Goal: Task Accomplishment & Management: Manage account settings

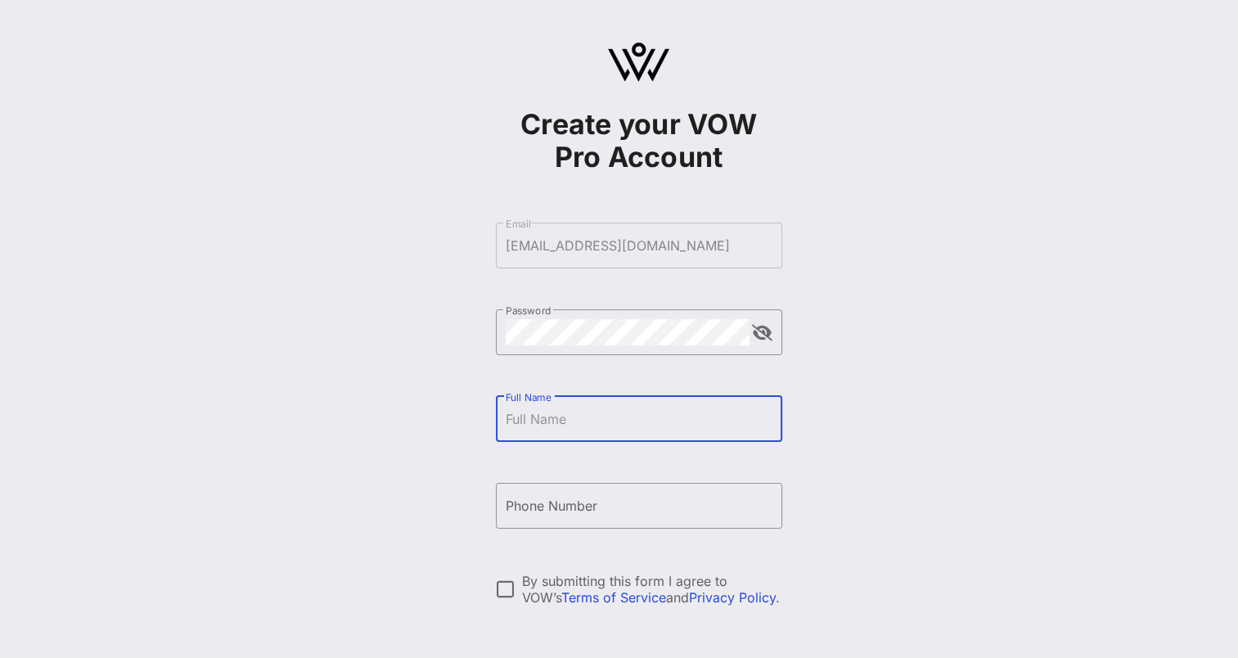
click at [581, 427] on input "Full Name" at bounding box center [639, 419] width 267 height 26
type input "[PERSON_NAME]"
click at [564, 489] on div "Phone Number" at bounding box center [639, 506] width 267 height 46
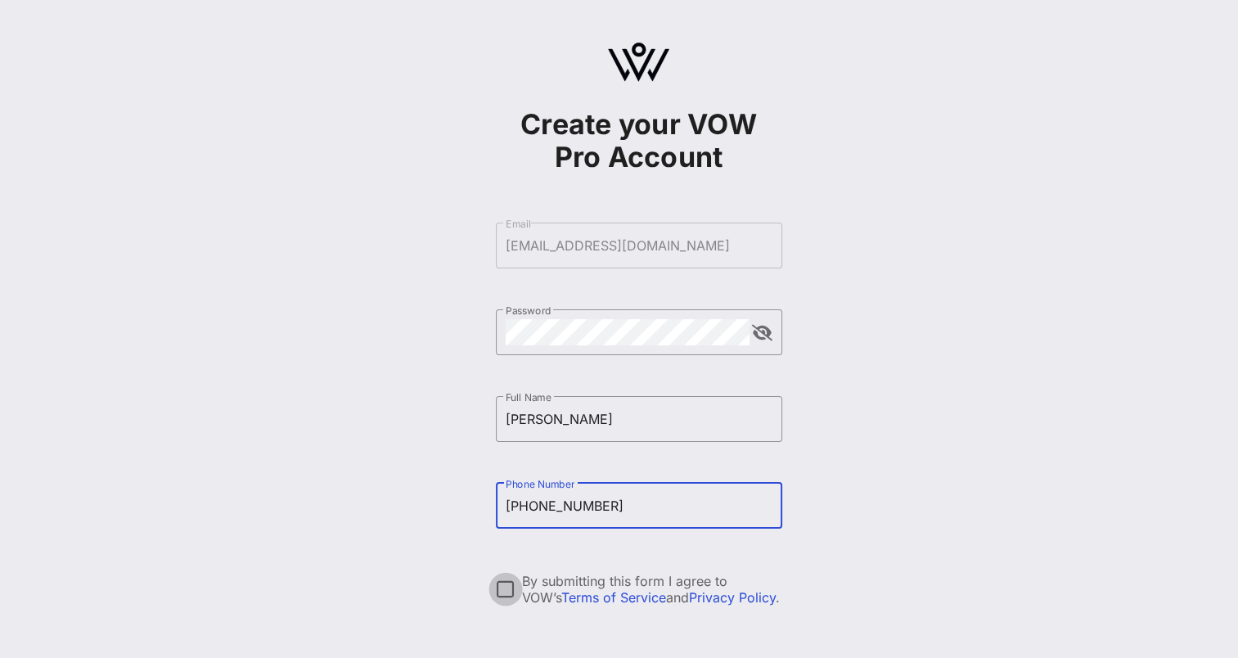
type input "[PHONE_NUMBER]"
click at [509, 592] on div at bounding box center [506, 589] width 28 height 28
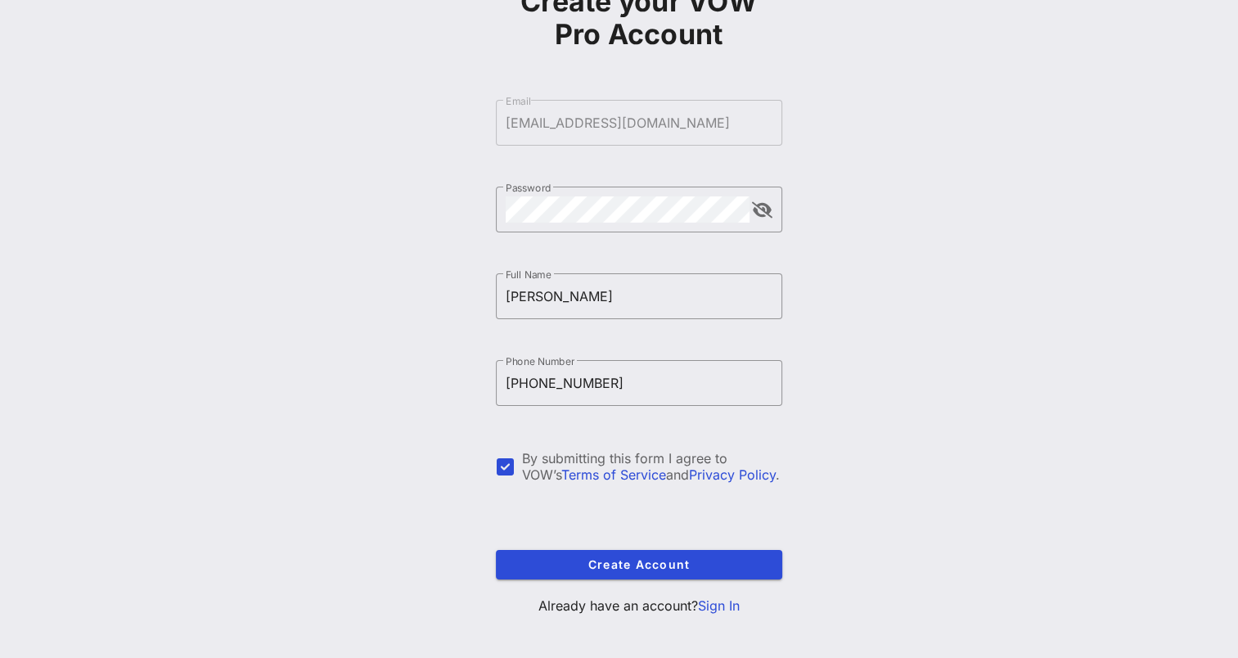
scroll to position [135, 0]
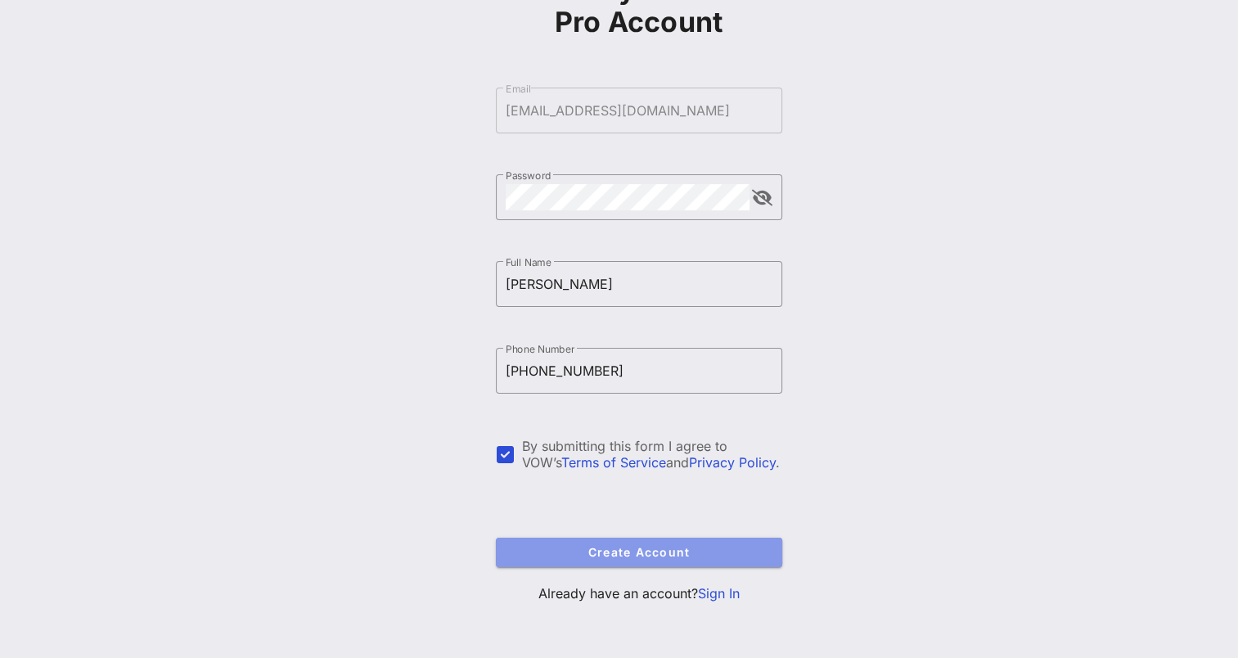
click at [622, 552] on span "Create Account" at bounding box center [639, 552] width 260 height 14
click at [620, 552] on span "Create Account" at bounding box center [639, 552] width 260 height 14
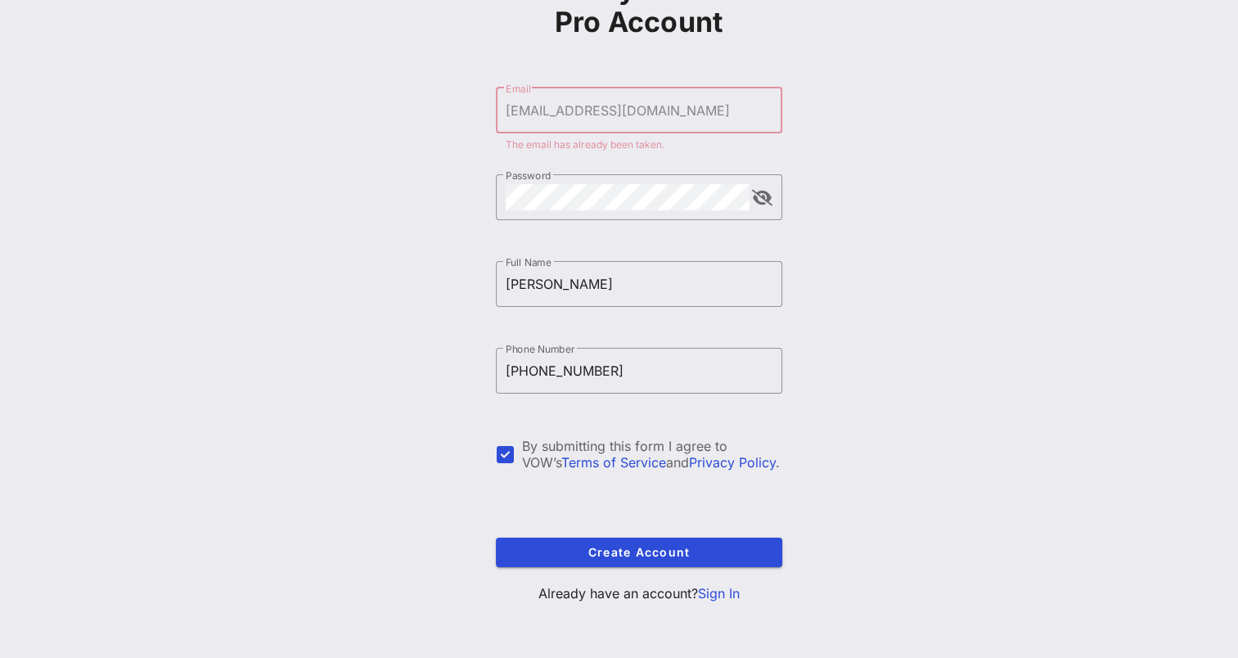
click at [716, 592] on link "Sign In" at bounding box center [719, 593] width 42 height 16
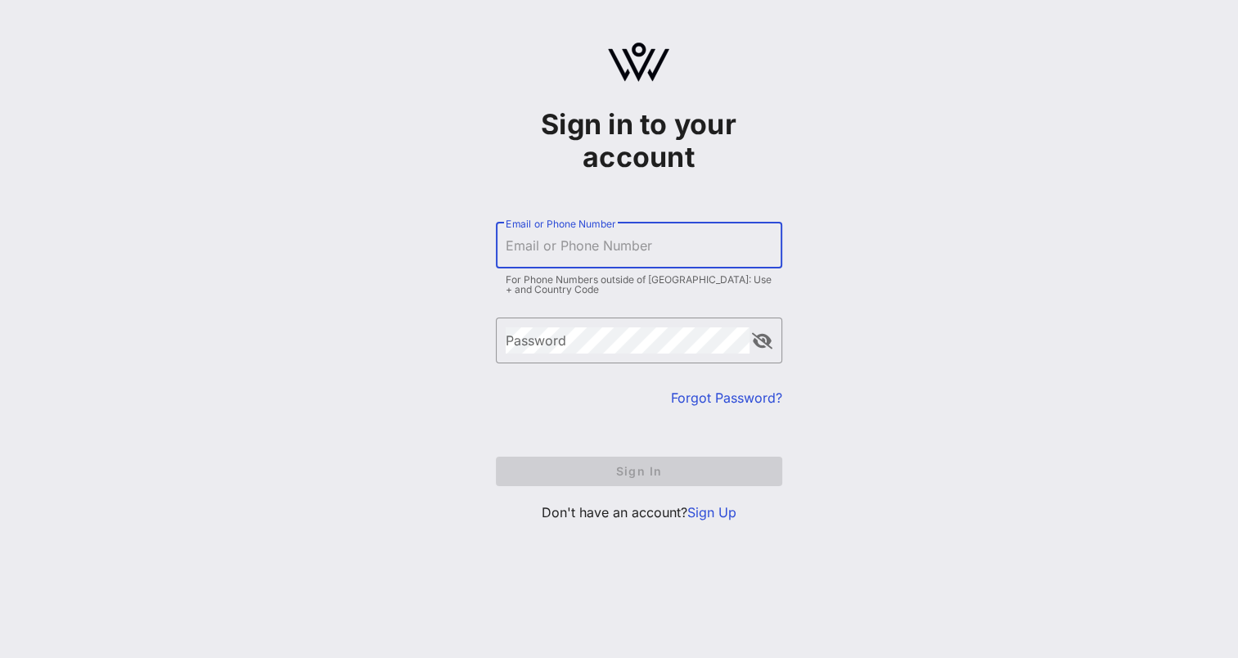
click at [628, 247] on input "Email or Phone Number" at bounding box center [639, 245] width 267 height 26
type input "[EMAIL_ADDRESS][DOMAIN_NAME]"
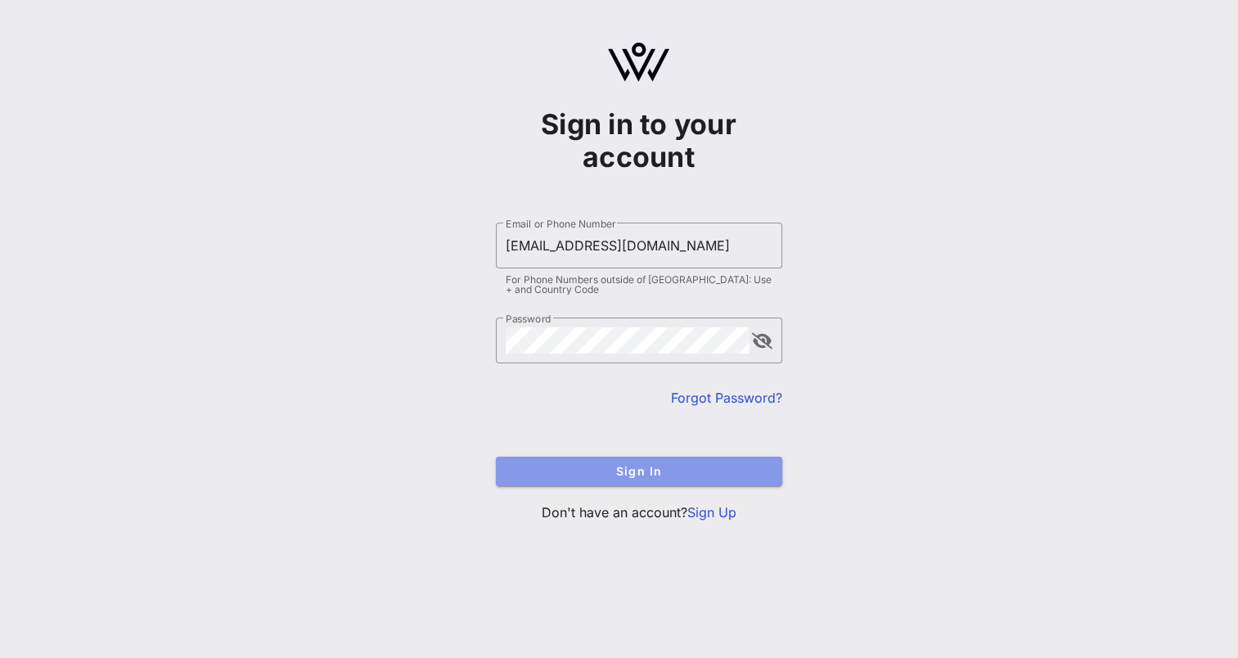
click at [635, 477] on span "Sign In" at bounding box center [639, 471] width 260 height 14
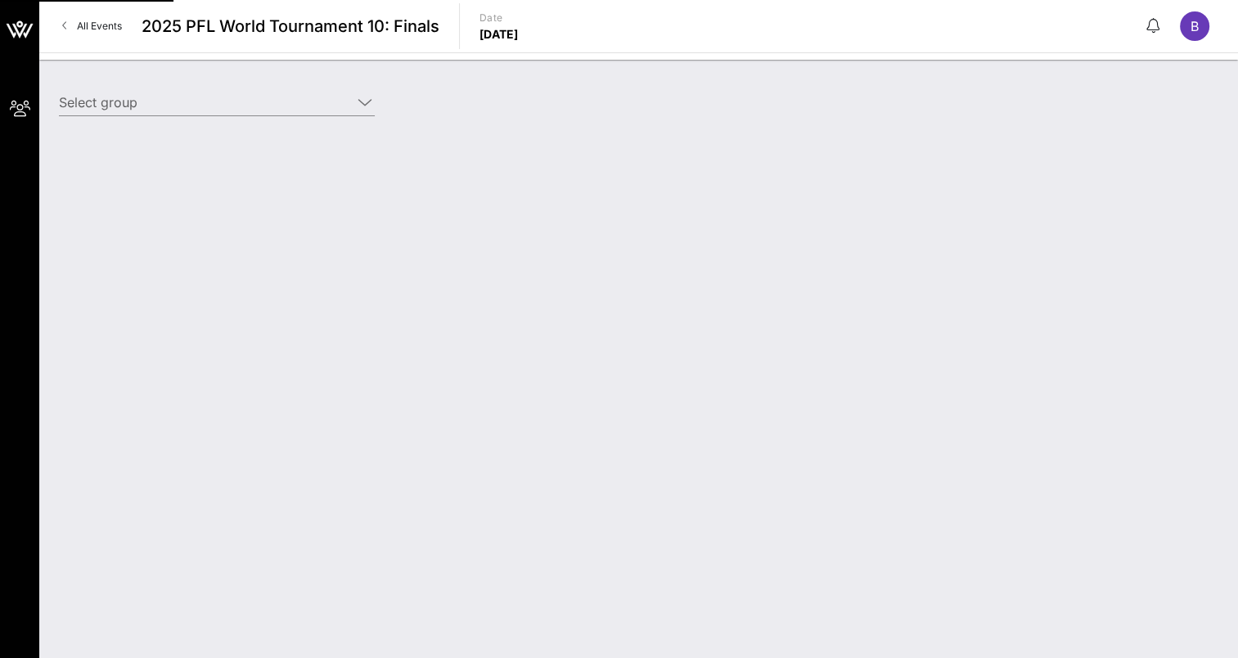
type input "[PERSON_NAME] - [PERSON_NAME] (DD/PM) [[PERSON_NAME], [EMAIL_ADDRESS][DOMAIN_NA…"
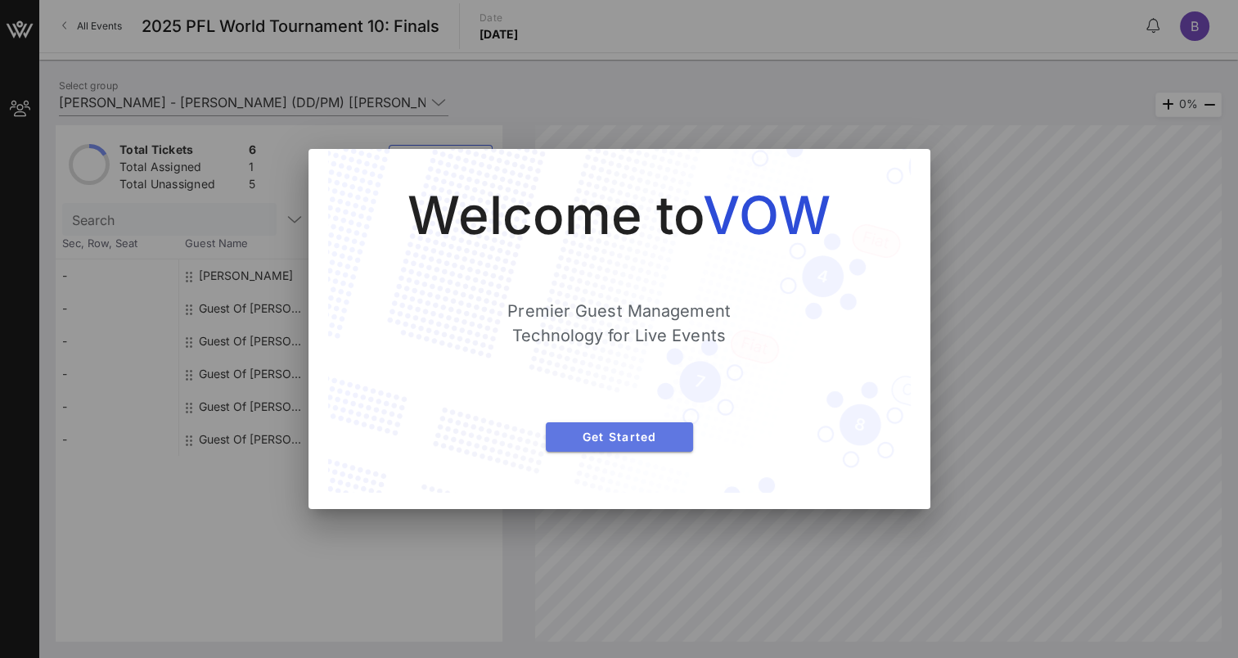
click at [624, 437] on span "Get Started" at bounding box center [619, 437] width 121 height 14
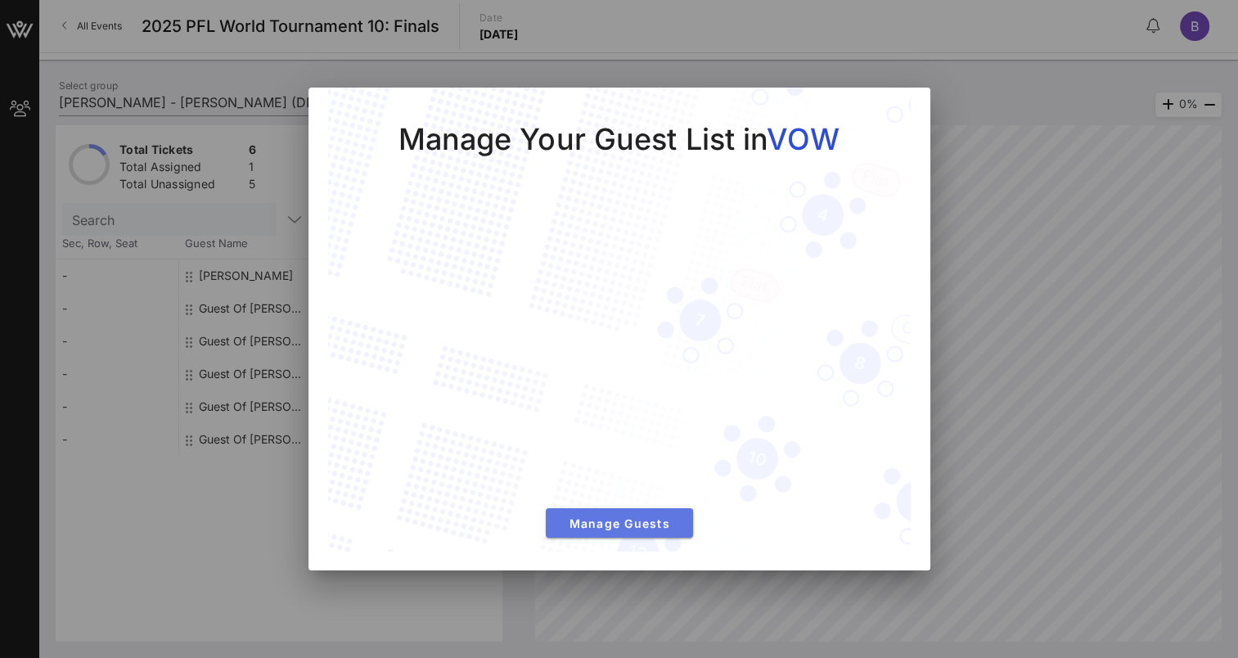
click at [618, 524] on span "Manage Guests" at bounding box center [619, 523] width 121 height 14
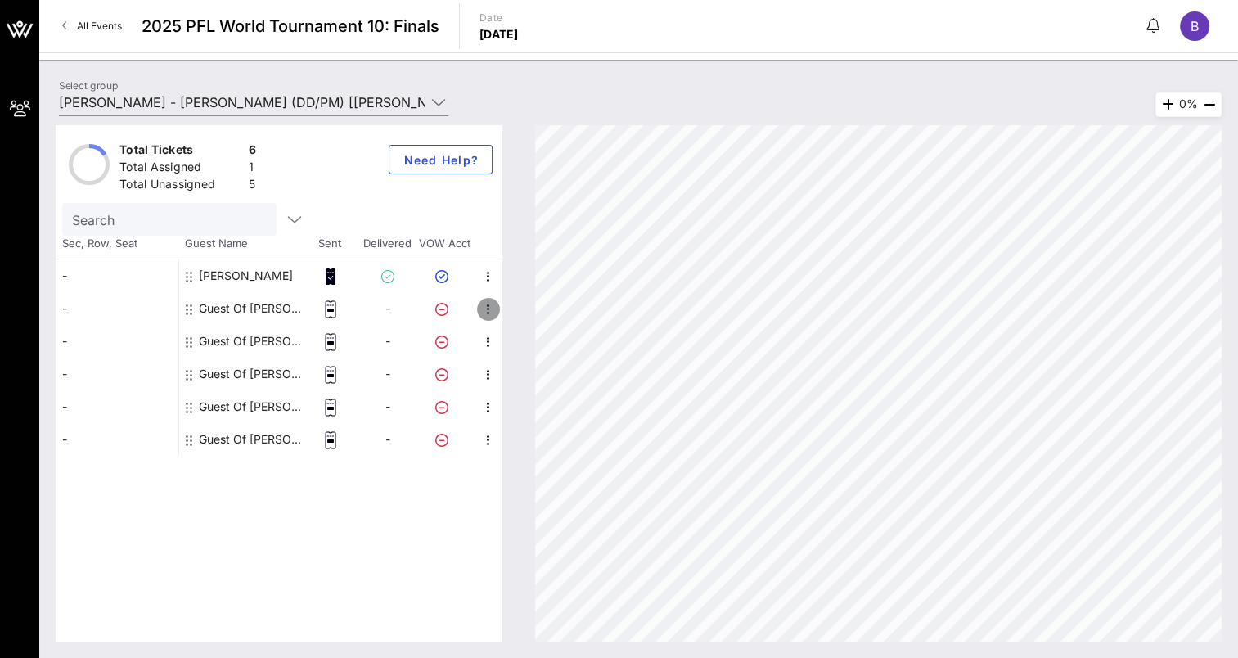
click at [488, 311] on icon "button" at bounding box center [489, 310] width 20 height 20
click at [329, 309] on rect at bounding box center [331, 310] width 6 height 2
click at [187, 308] on icon at bounding box center [189, 309] width 7 height 13
click at [444, 308] on icon at bounding box center [441, 309] width 13 height 13
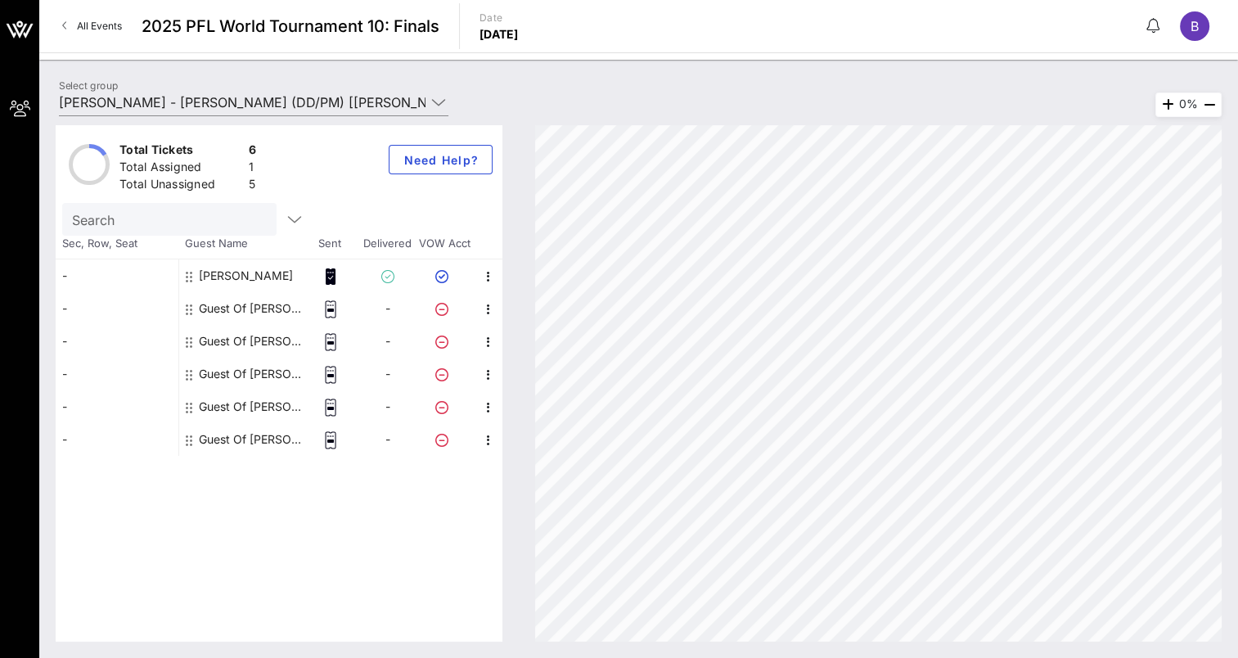
click at [334, 310] on icon at bounding box center [330, 309] width 16 height 18
click at [392, 305] on div "-" at bounding box center [387, 308] width 57 height 33
click at [241, 304] on div "Guest Of [PERSON_NAME] - [PERSON_NAME]" at bounding box center [250, 308] width 103 height 33
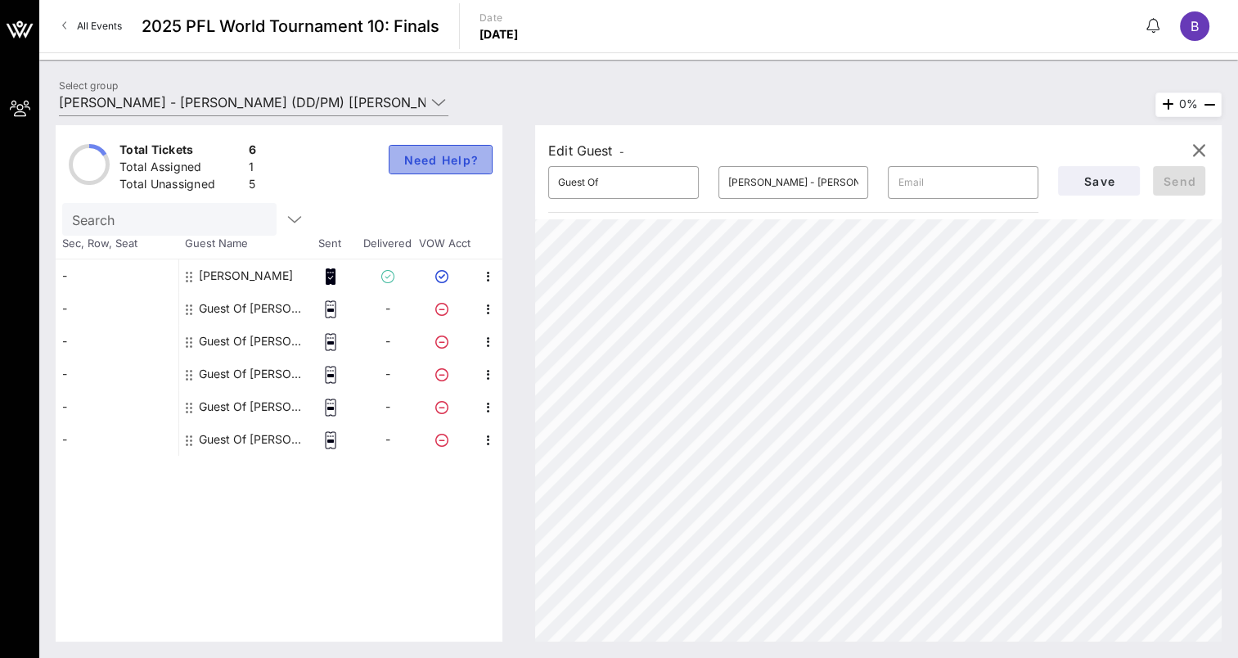
click at [453, 153] on span "Need Help?" at bounding box center [441, 160] width 76 height 14
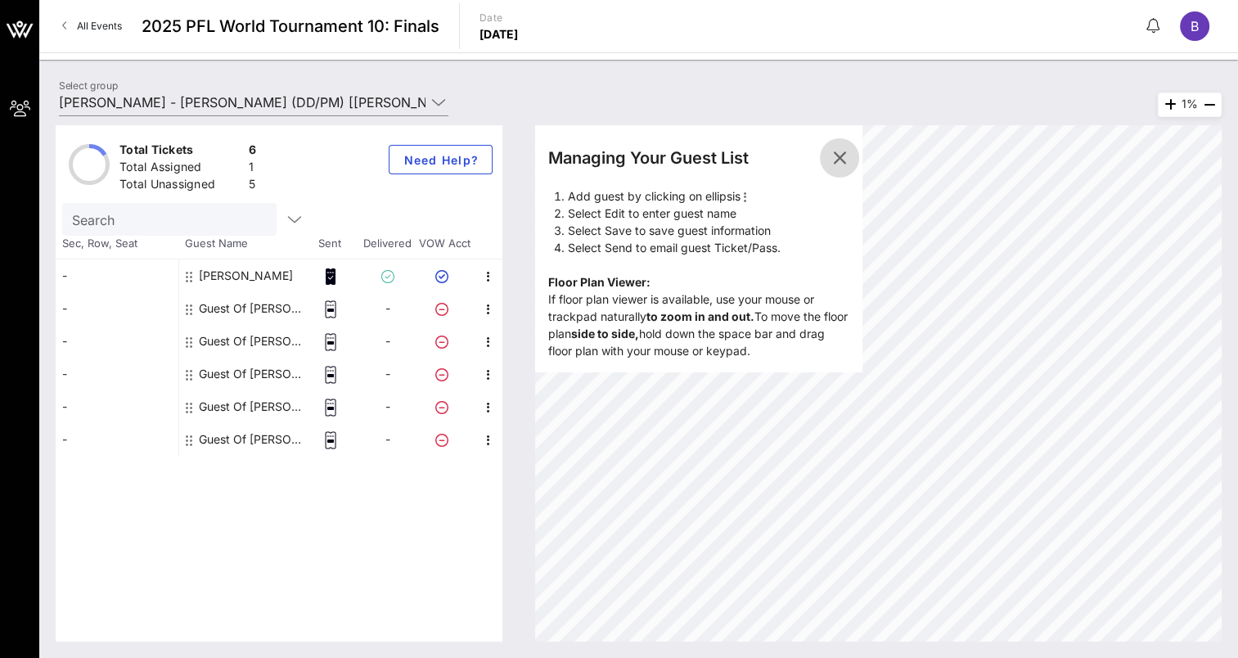
click at [840, 157] on icon "button" at bounding box center [840, 158] width 20 height 20
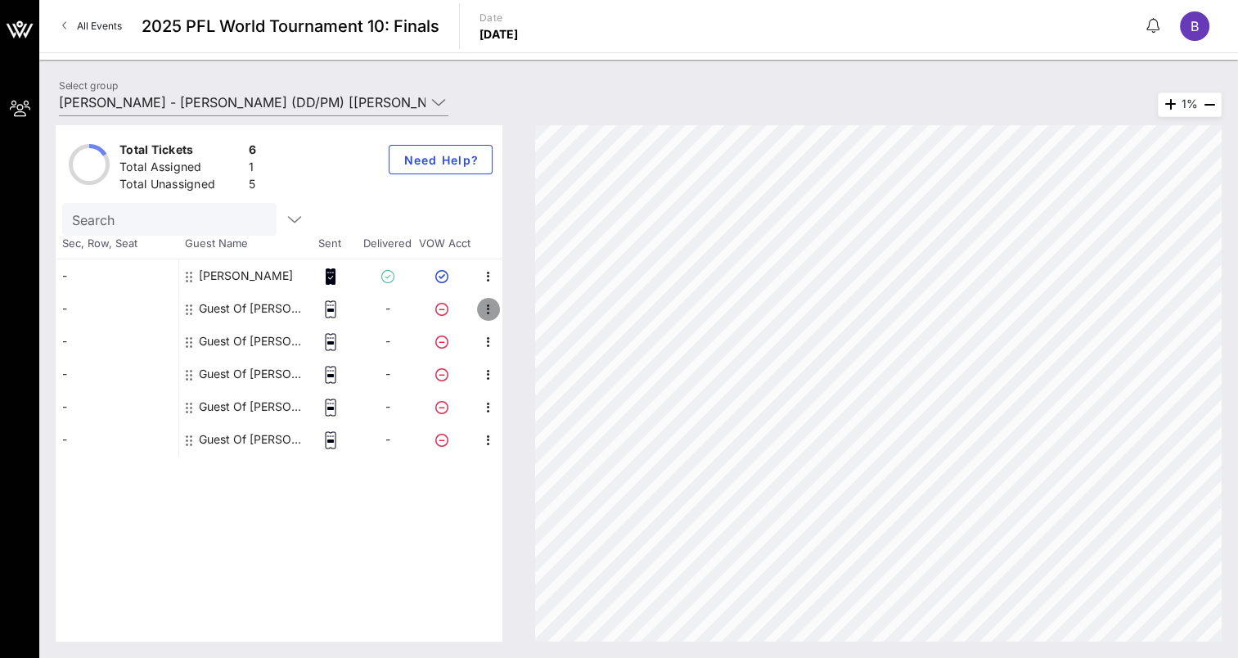
click at [488, 309] on icon "button" at bounding box center [489, 310] width 20 height 20
click at [525, 308] on div "Edit" at bounding box center [546, 313] width 69 height 13
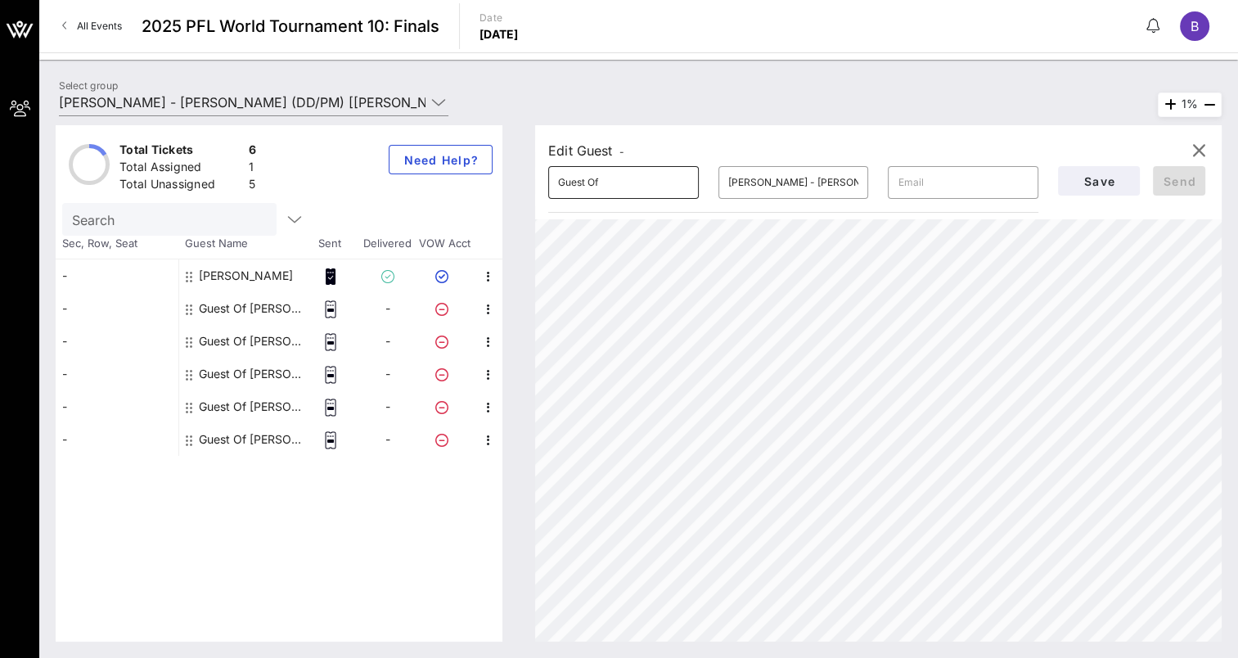
click at [689, 183] on div at bounding box center [689, 183] width 0 height 0
click at [930, 192] on input "text" at bounding box center [963, 182] width 131 height 26
type input "[EMAIL_ADDRESS][DOMAIN_NAME]"
click at [610, 191] on input "Guest Of" at bounding box center [623, 182] width 131 height 26
click at [689, 183] on div at bounding box center [689, 183] width 0 height 0
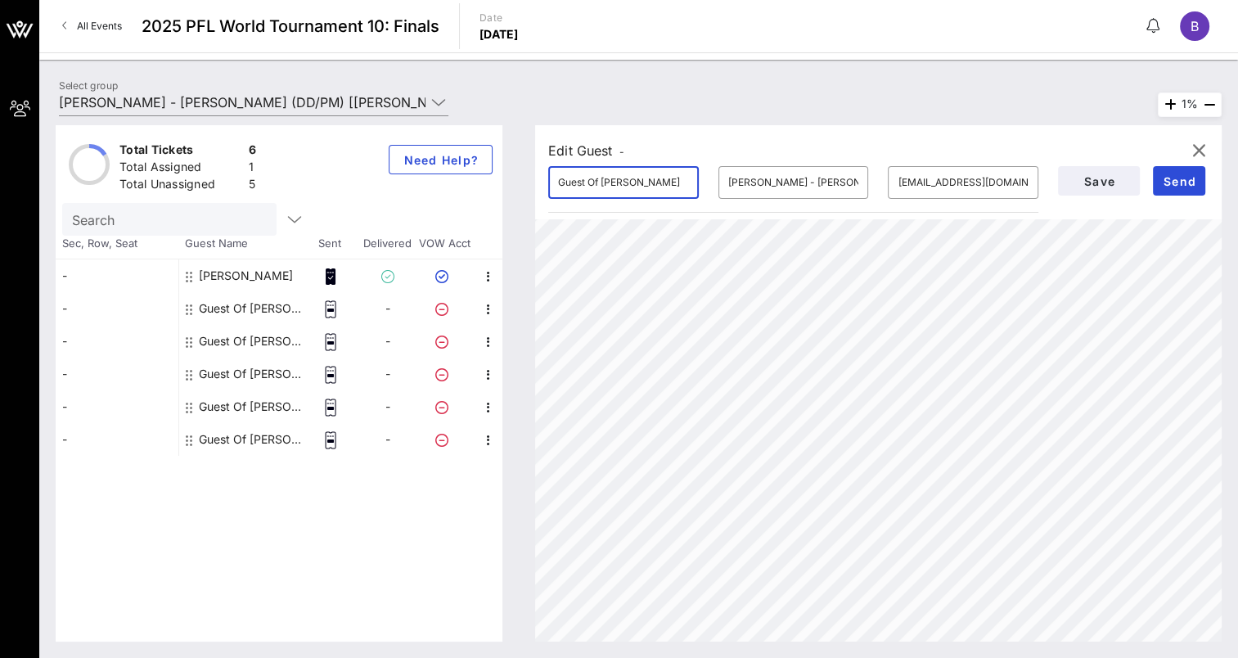
type input "Guest Of Brad Pence"
click at [1082, 185] on span "Save" at bounding box center [1099, 181] width 56 height 14
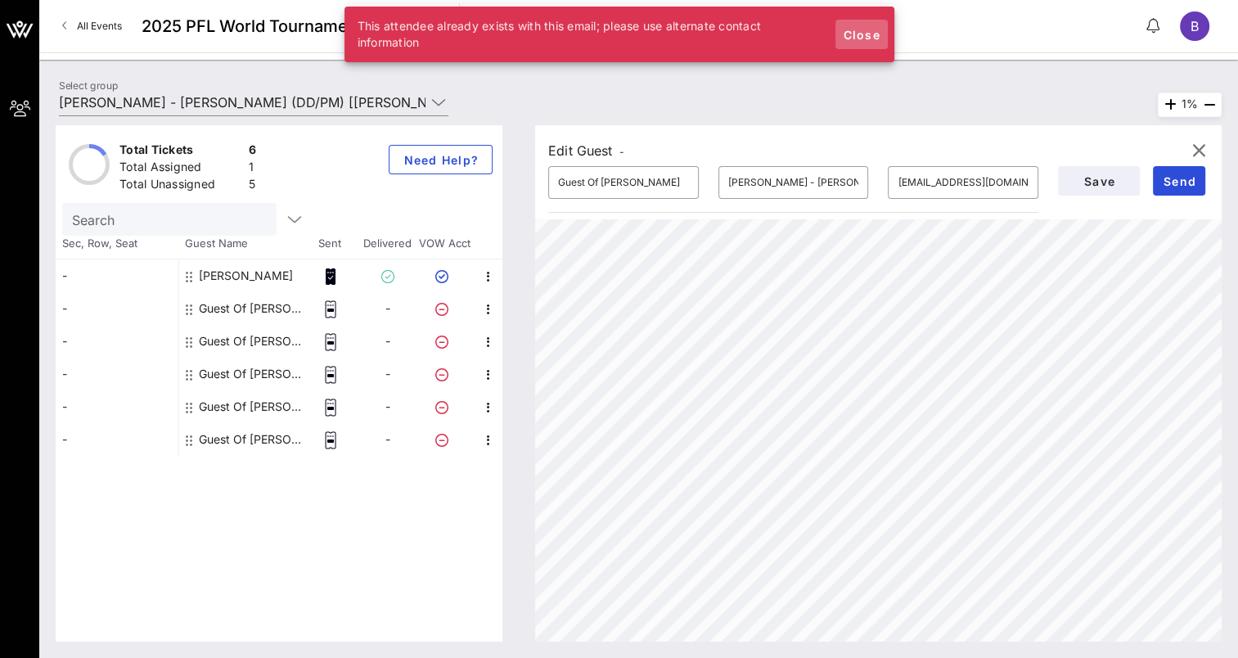
click at [858, 32] on span "Close" at bounding box center [861, 35] width 39 height 14
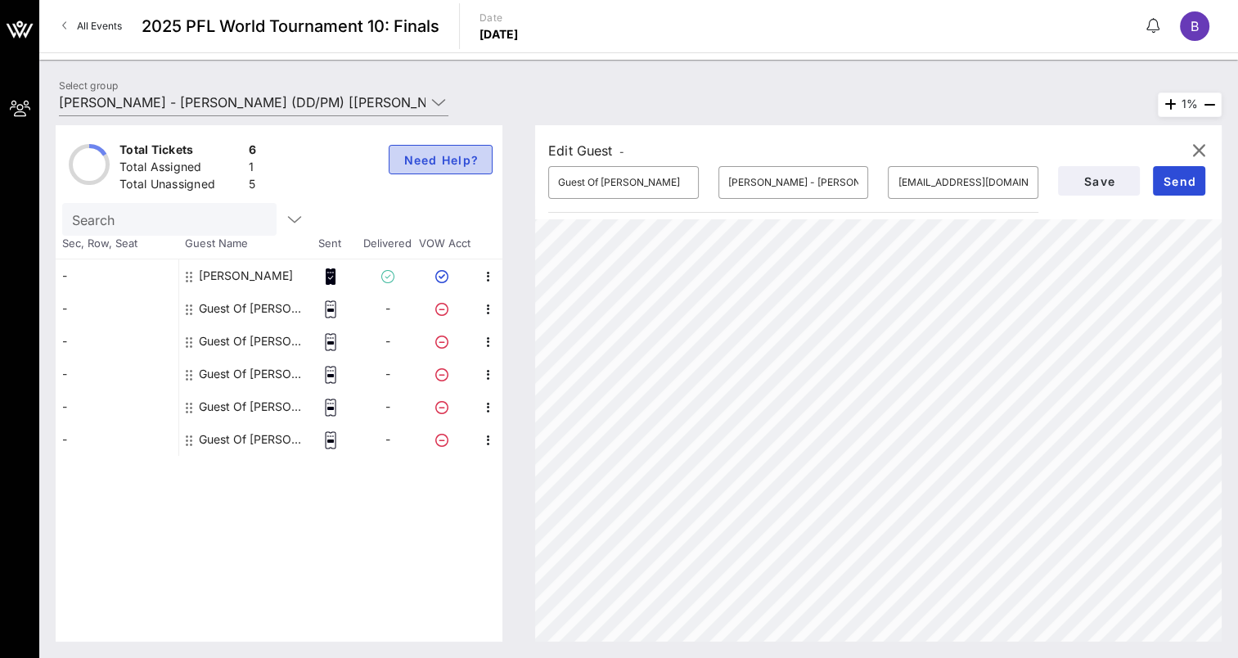
click at [448, 154] on span "Need Help?" at bounding box center [441, 160] width 76 height 14
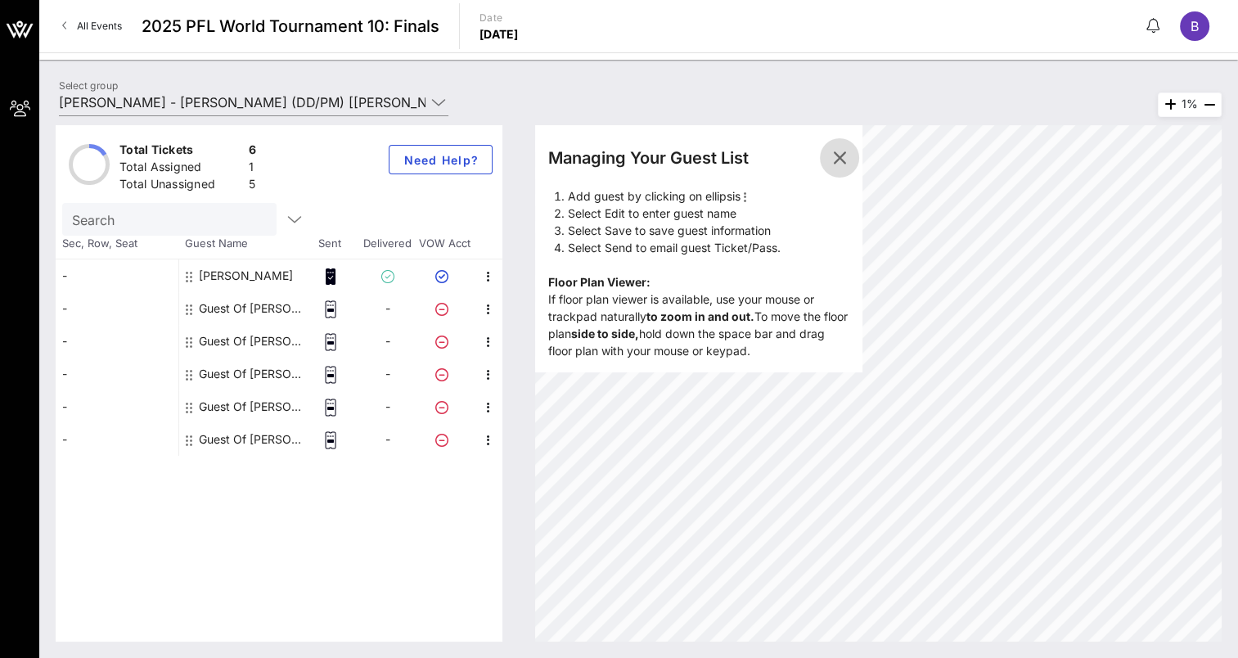
click at [838, 149] on icon "button" at bounding box center [840, 158] width 20 height 20
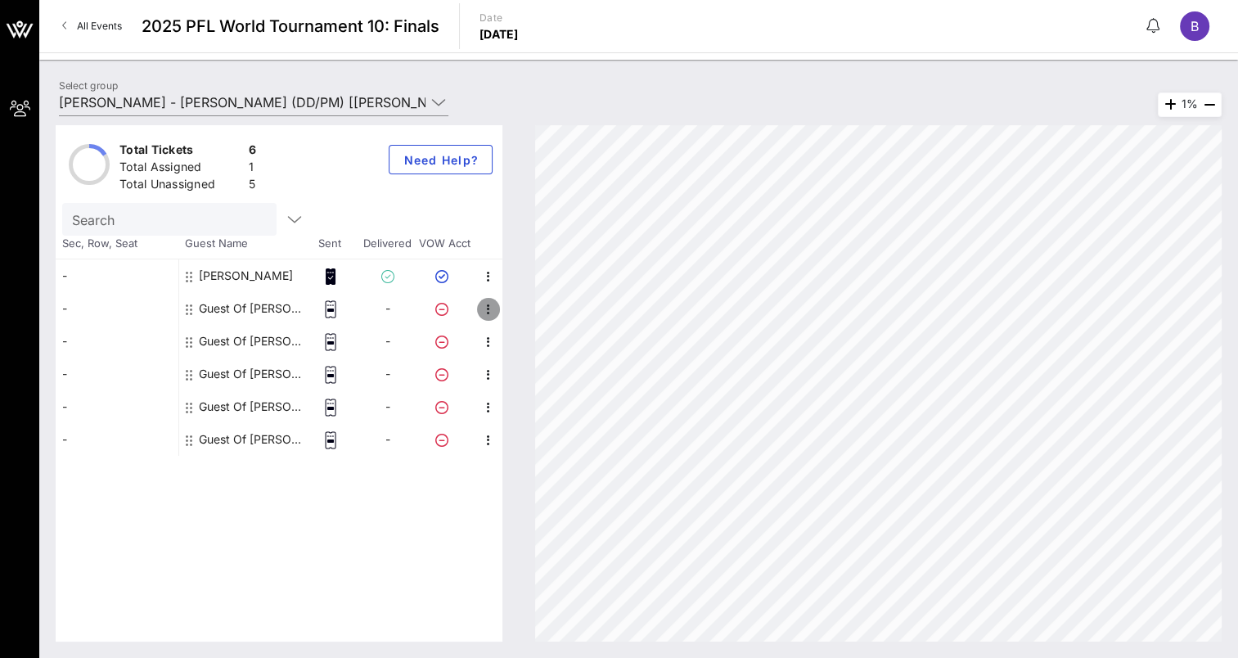
click at [491, 307] on icon "button" at bounding box center [489, 310] width 20 height 20
click at [525, 311] on div "Edit" at bounding box center [546, 313] width 69 height 13
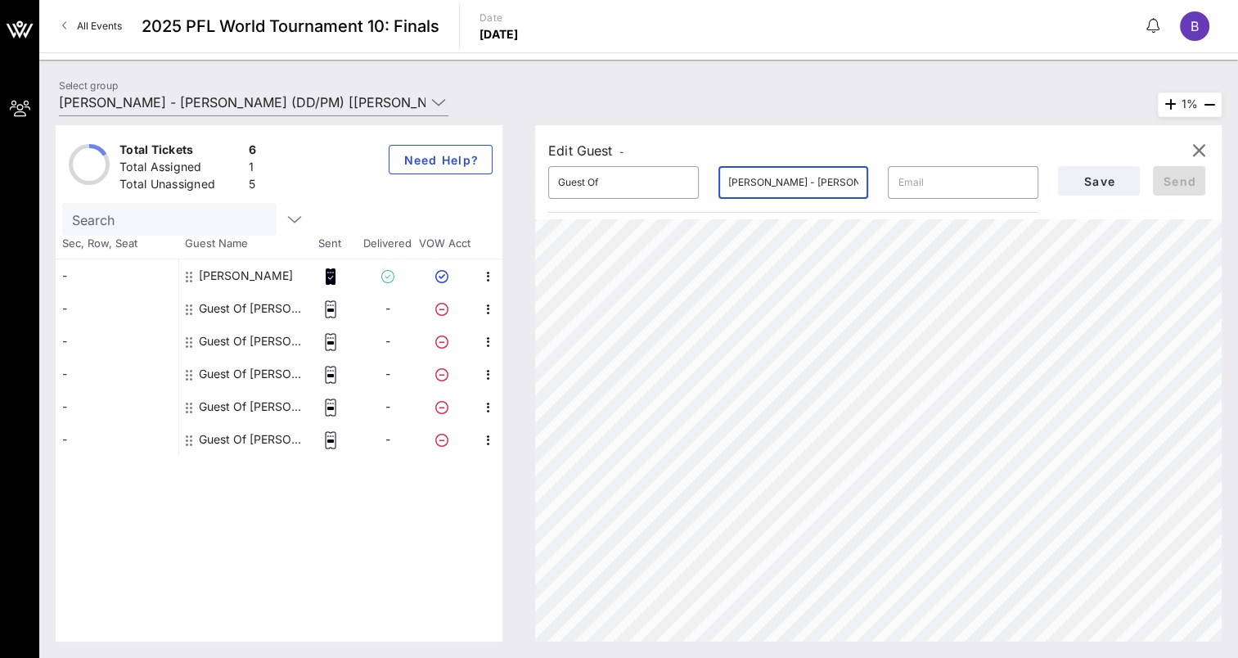
click at [790, 179] on input "[PERSON_NAME] - [PERSON_NAME]" at bounding box center [793, 182] width 131 height 26
type input "[PERSON_NAME] - [PERSON_NAME]"
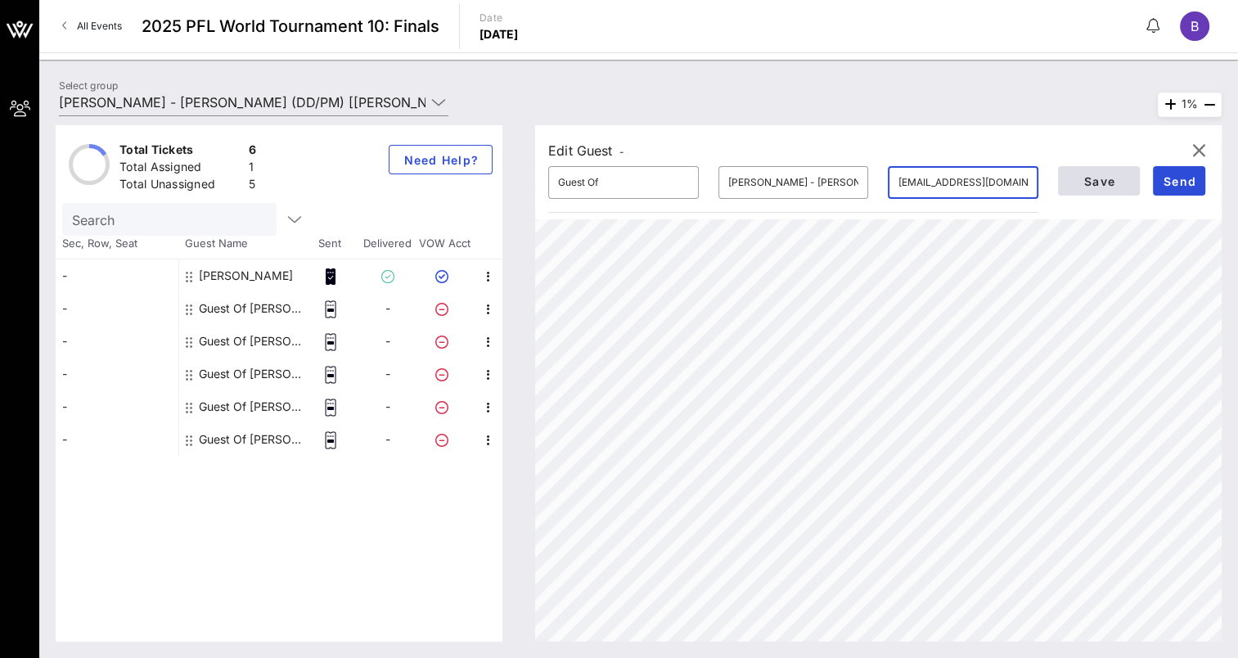
type input "[EMAIL_ADDRESS][DOMAIN_NAME]"
click at [1103, 183] on span "Save" at bounding box center [1099, 181] width 56 height 14
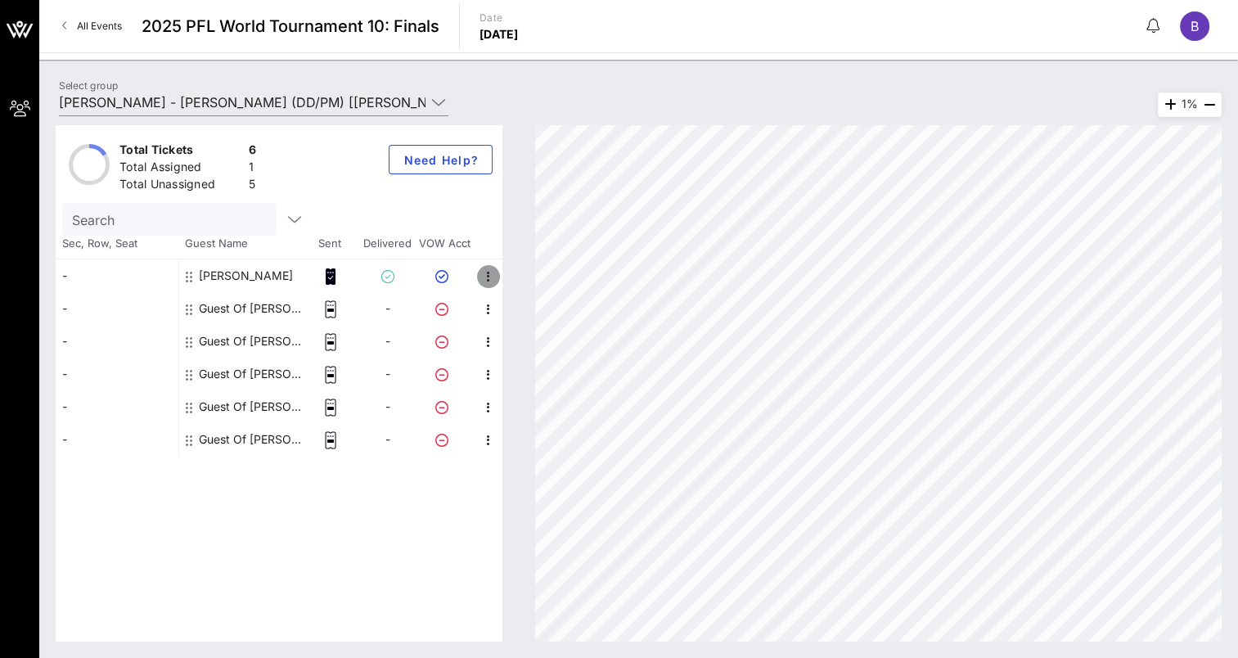
click at [489, 275] on icon "button" at bounding box center [489, 277] width 20 height 20
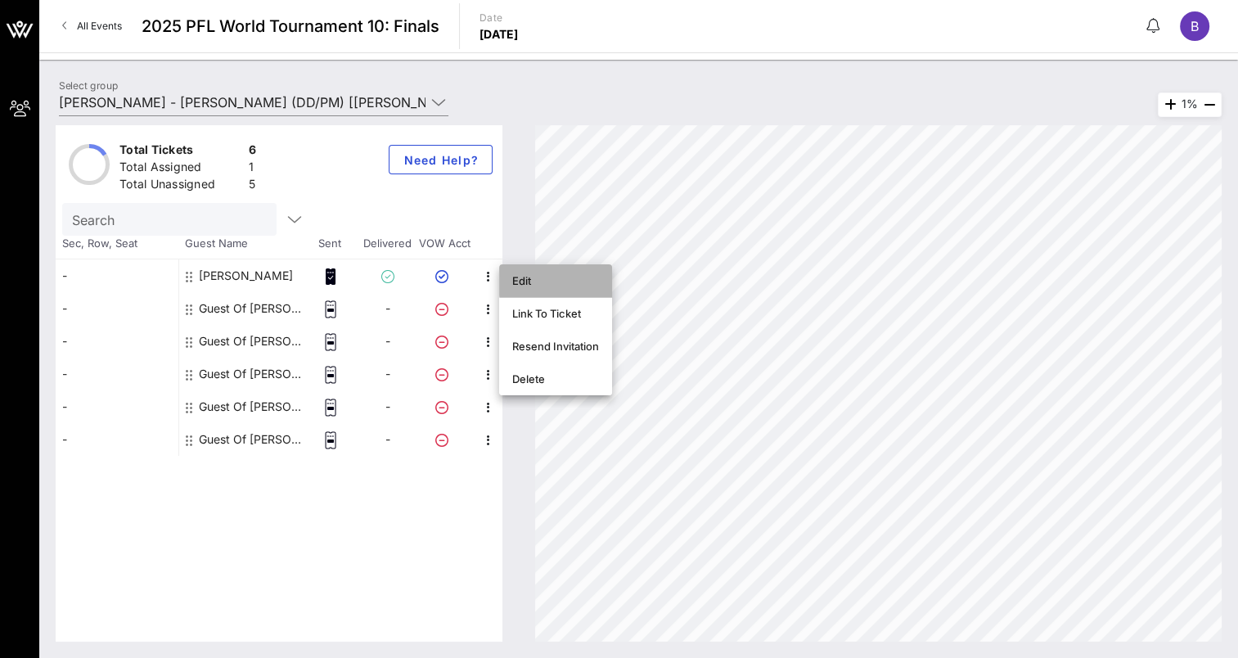
click at [527, 282] on div "Edit" at bounding box center [555, 280] width 87 height 13
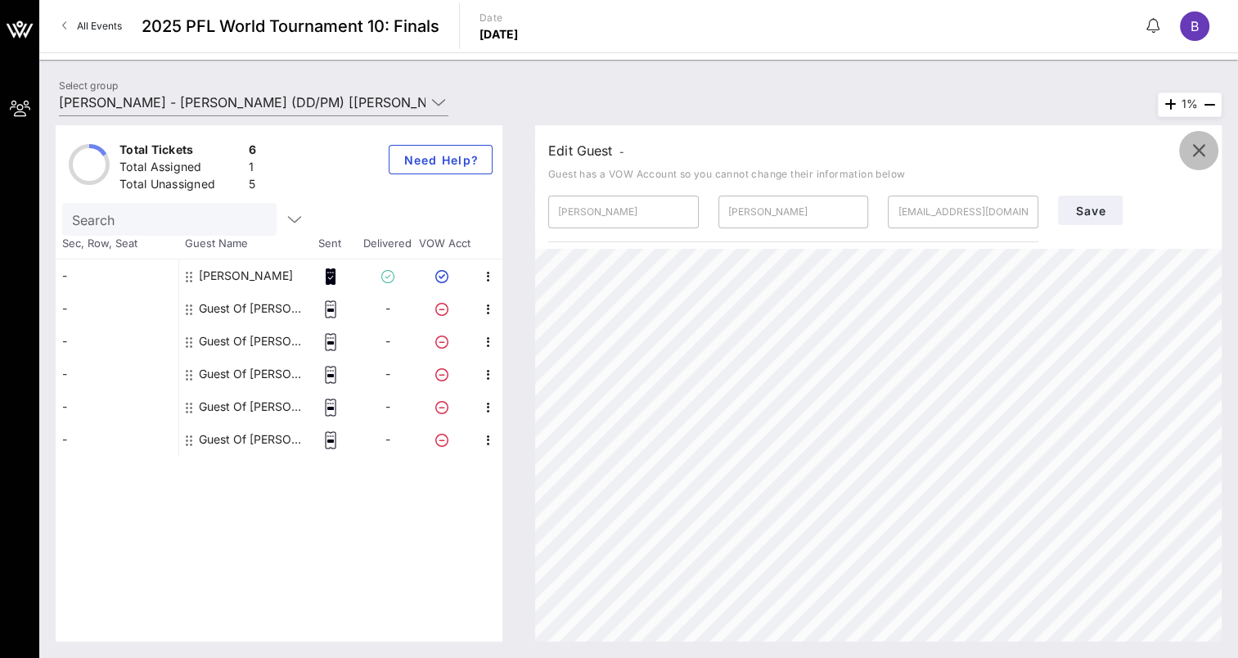
click at [1201, 148] on icon "button" at bounding box center [1199, 151] width 20 height 20
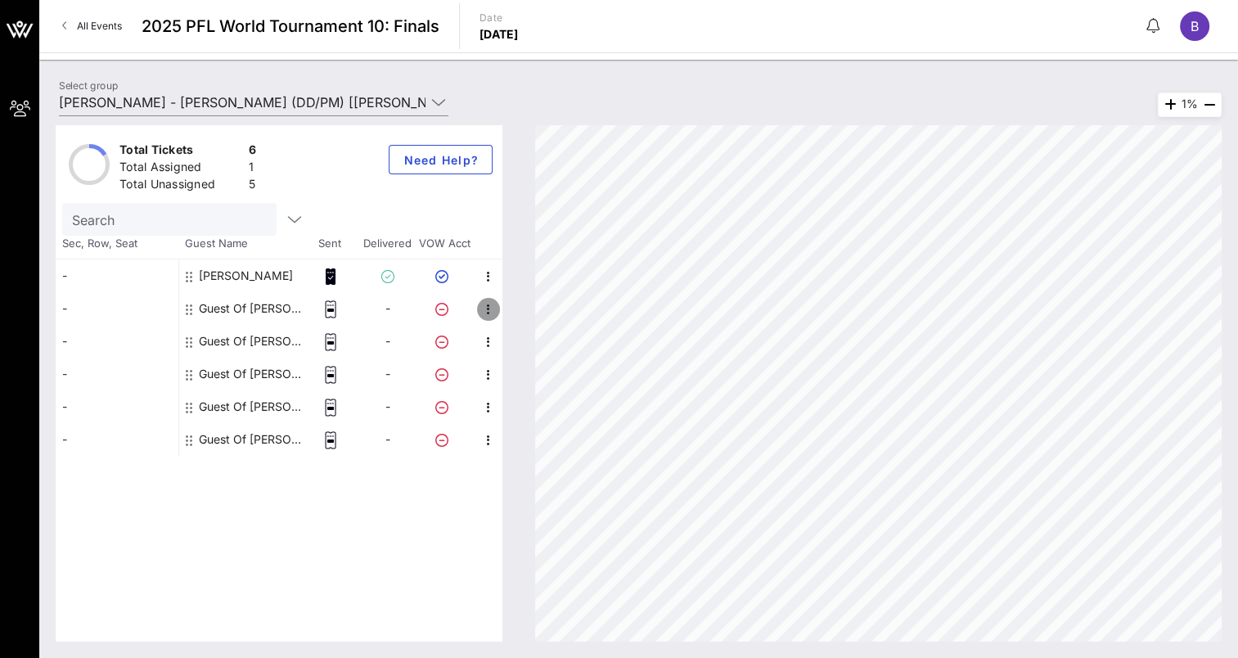
click at [489, 312] on icon "button" at bounding box center [489, 310] width 20 height 20
click at [534, 308] on div "Edit" at bounding box center [546, 313] width 69 height 13
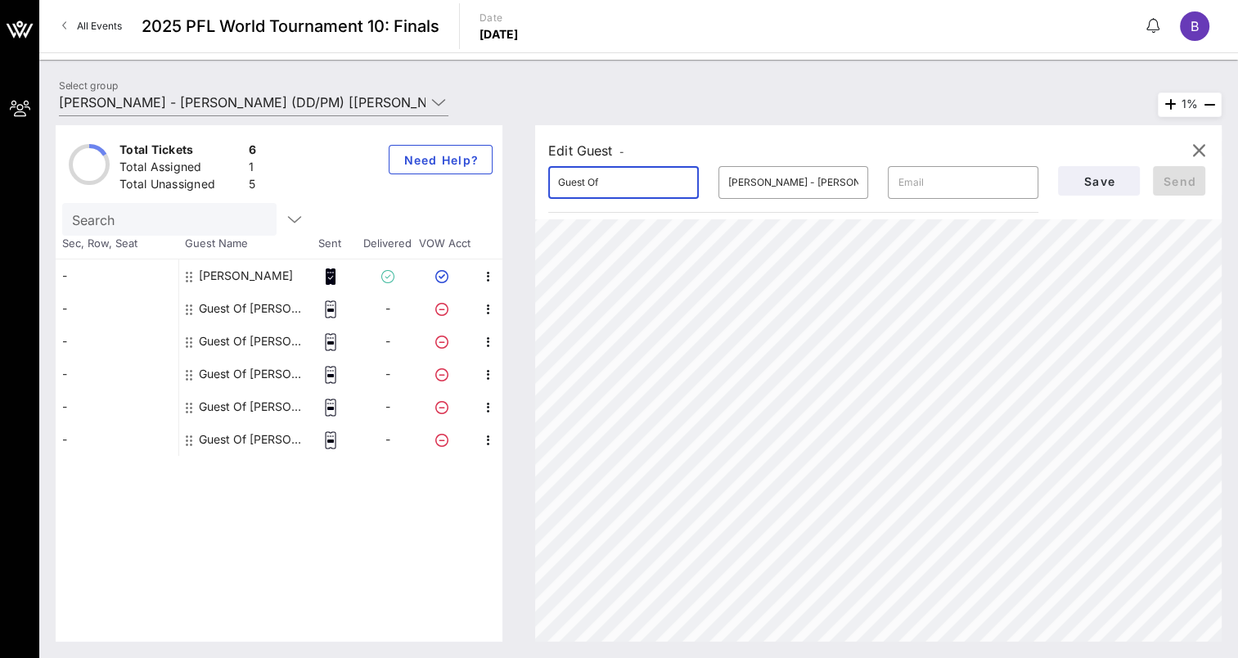
click at [613, 186] on input "Guest Of" at bounding box center [623, 182] width 131 height 26
click at [689, 183] on div at bounding box center [689, 183] width 0 height 0
type input "Guest Of"
click at [488, 309] on icon "button" at bounding box center [489, 310] width 20 height 20
click at [642, 183] on input "Guest Of" at bounding box center [623, 182] width 131 height 26
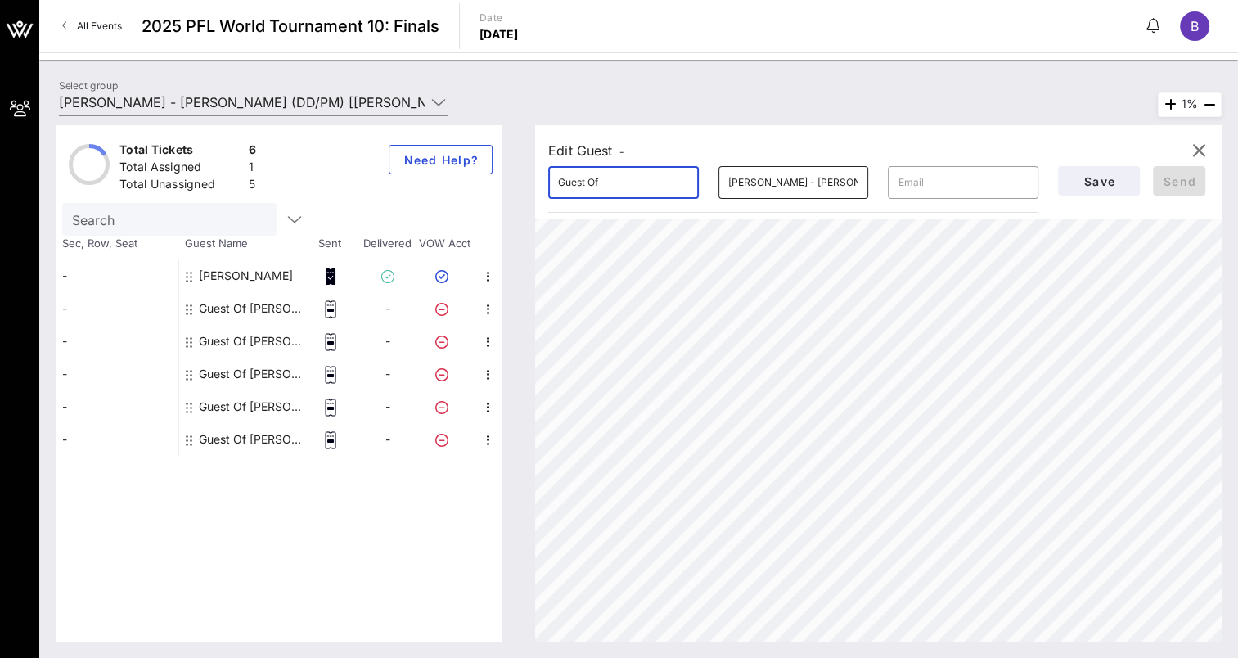
click at [770, 190] on input "[PERSON_NAME] - [PERSON_NAME]" at bounding box center [793, 182] width 131 height 26
click at [923, 189] on input "text" at bounding box center [963, 182] width 131 height 26
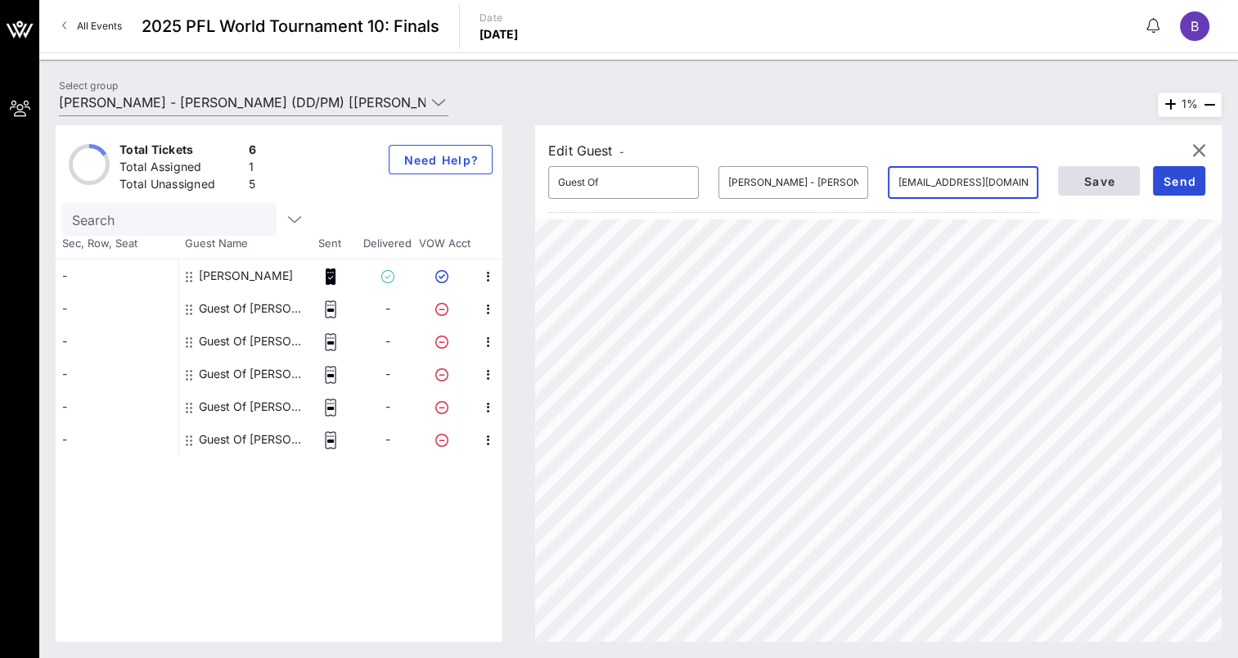
type input "[EMAIL_ADDRESS][DOMAIN_NAME]"
click at [1111, 179] on span "Save" at bounding box center [1099, 181] width 56 height 14
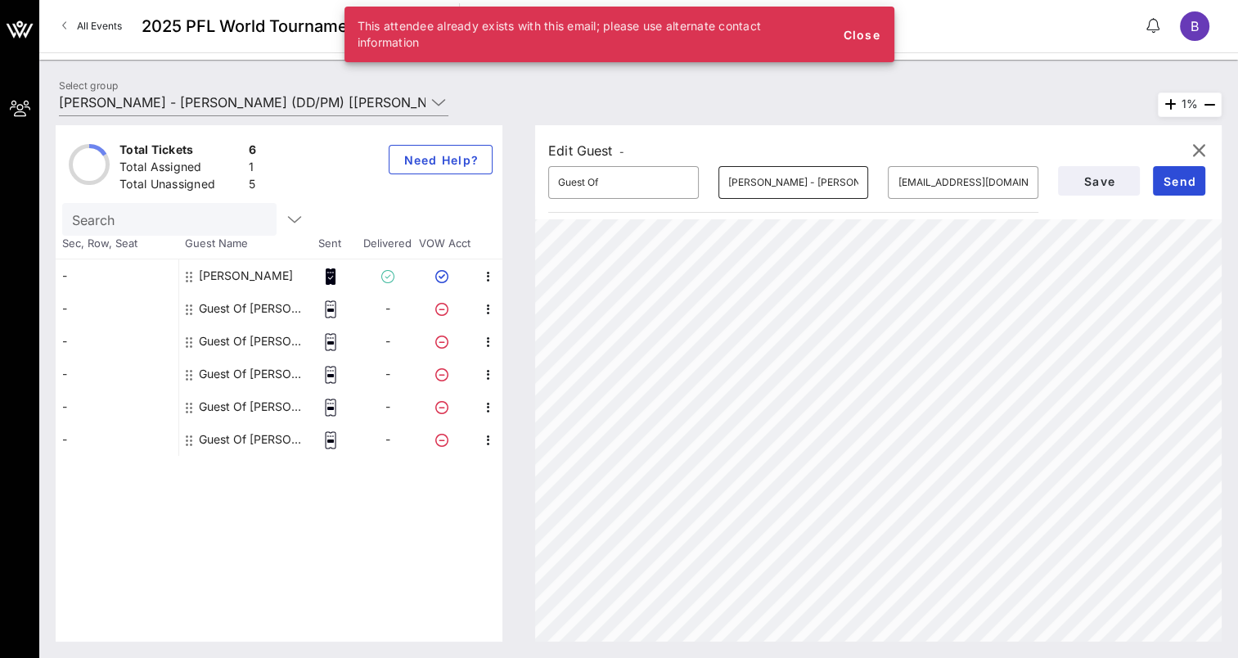
click at [728, 177] on input "[PERSON_NAME] - [PERSON_NAME]" at bounding box center [793, 182] width 131 height 26
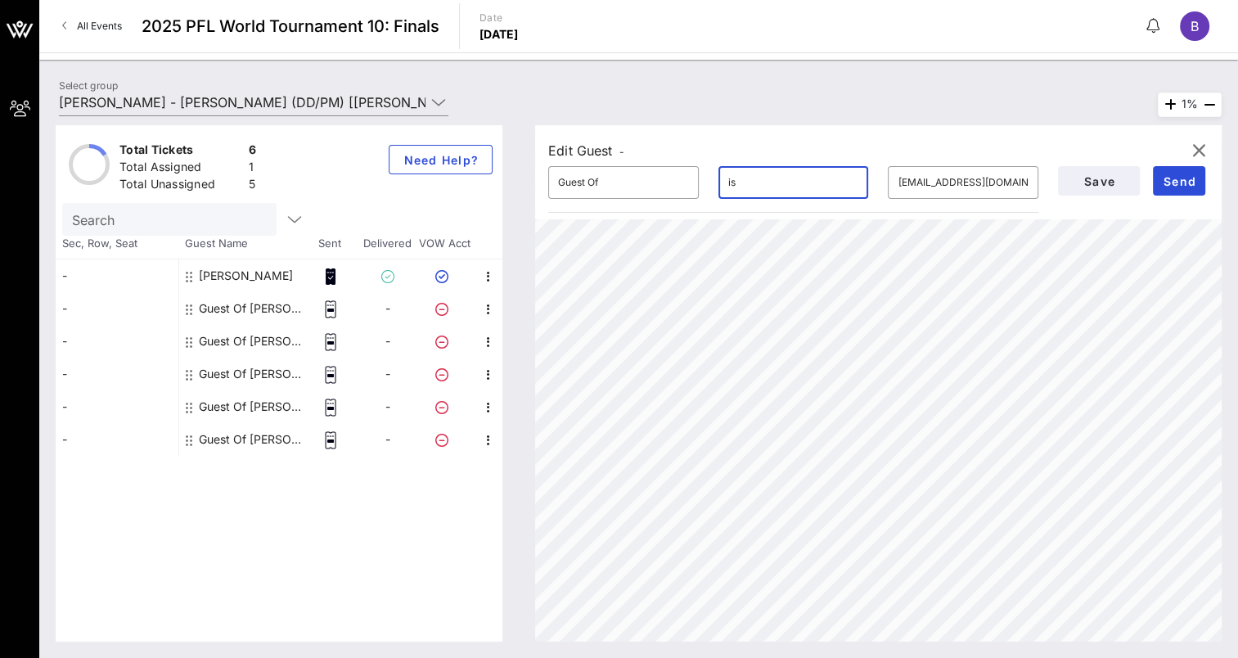
type input "s"
type input "Tom Skora"
click at [1081, 178] on span "Save" at bounding box center [1099, 181] width 56 height 14
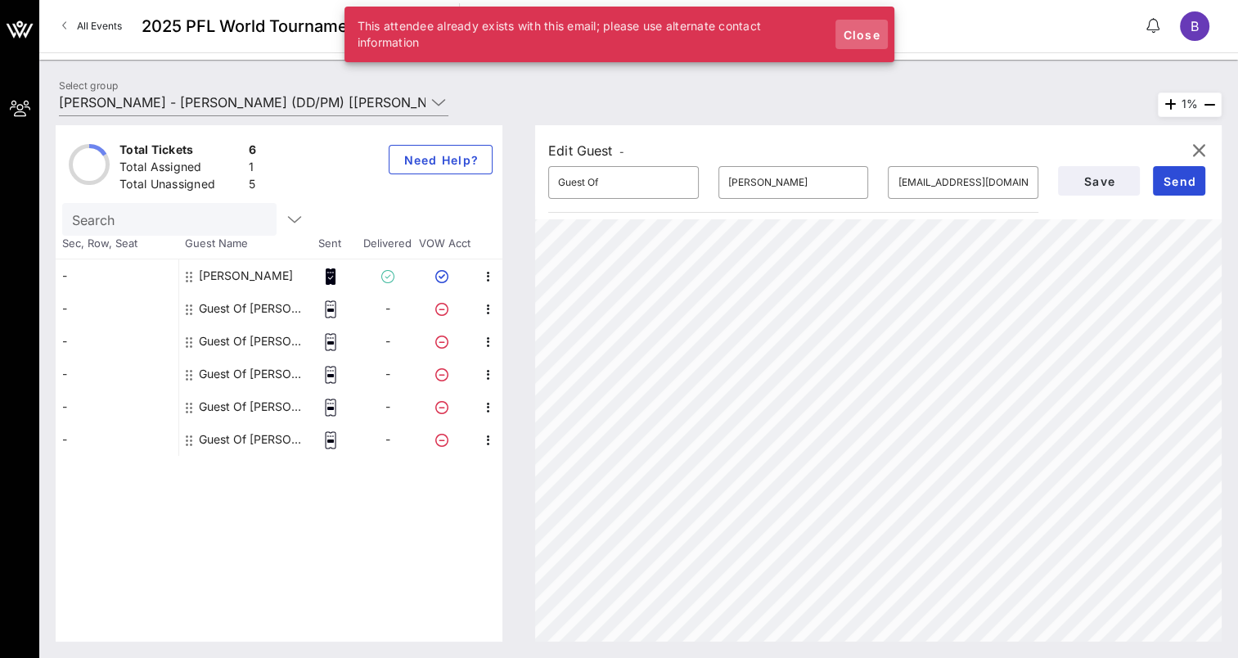
click at [868, 36] on span "Close" at bounding box center [861, 35] width 39 height 14
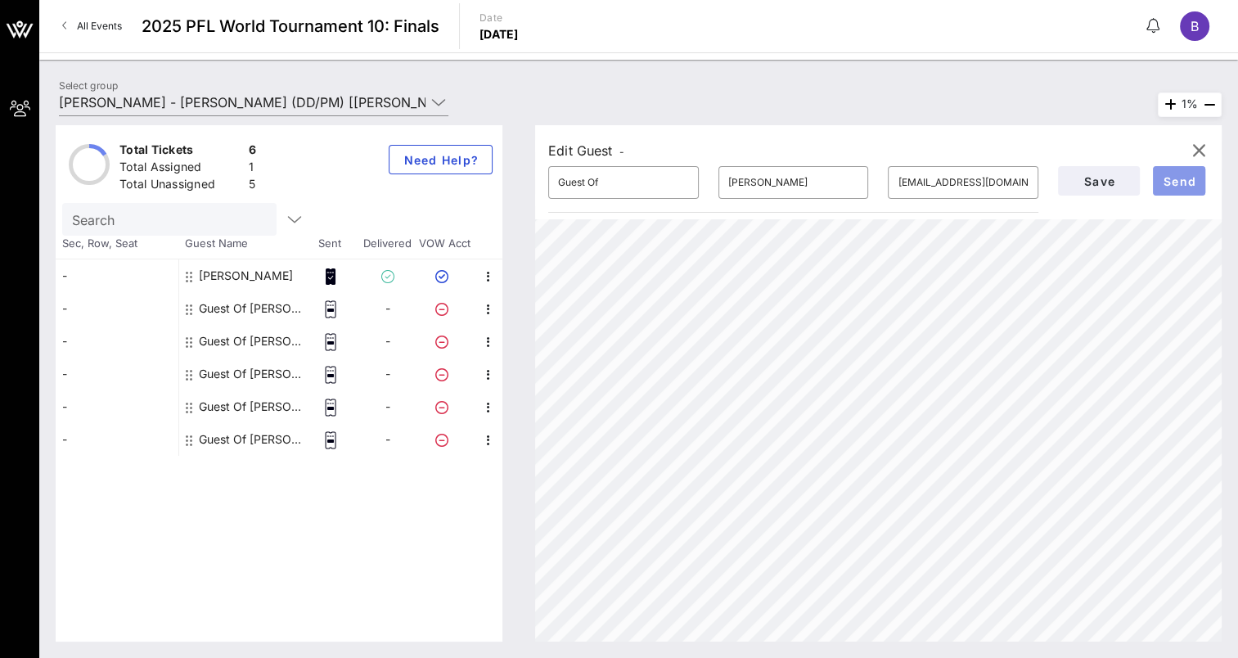
click at [1159, 178] on button "Send" at bounding box center [1179, 180] width 52 height 29
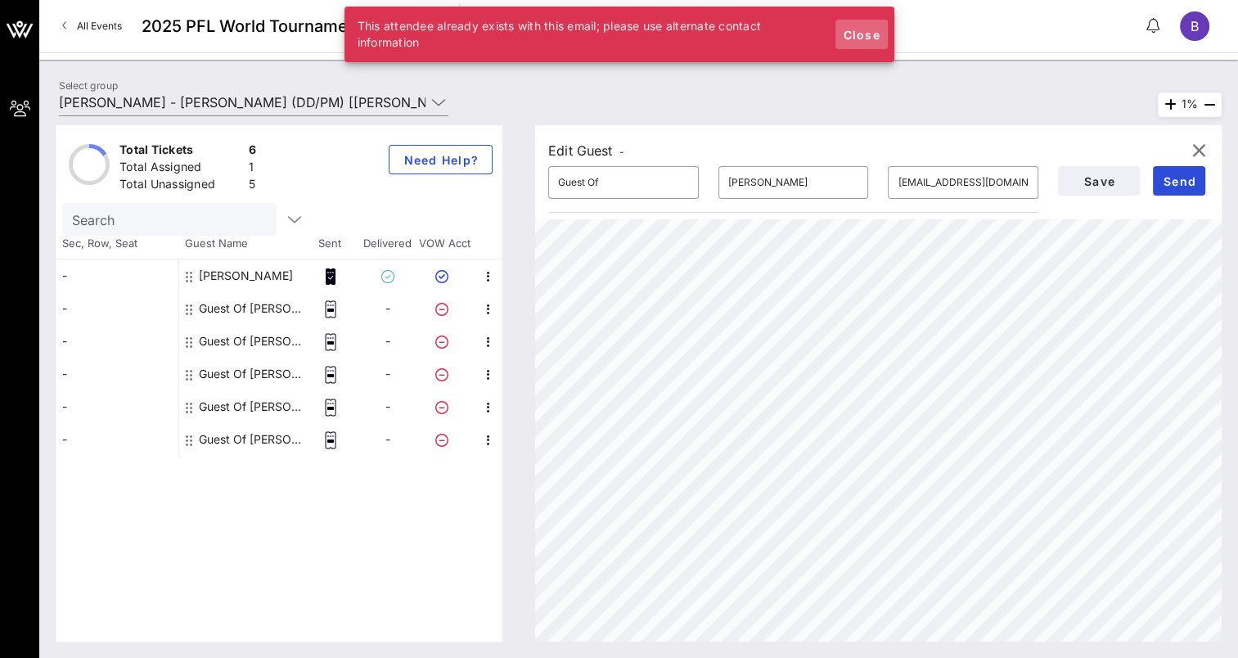
click at [863, 28] on span "Close" at bounding box center [861, 35] width 39 height 14
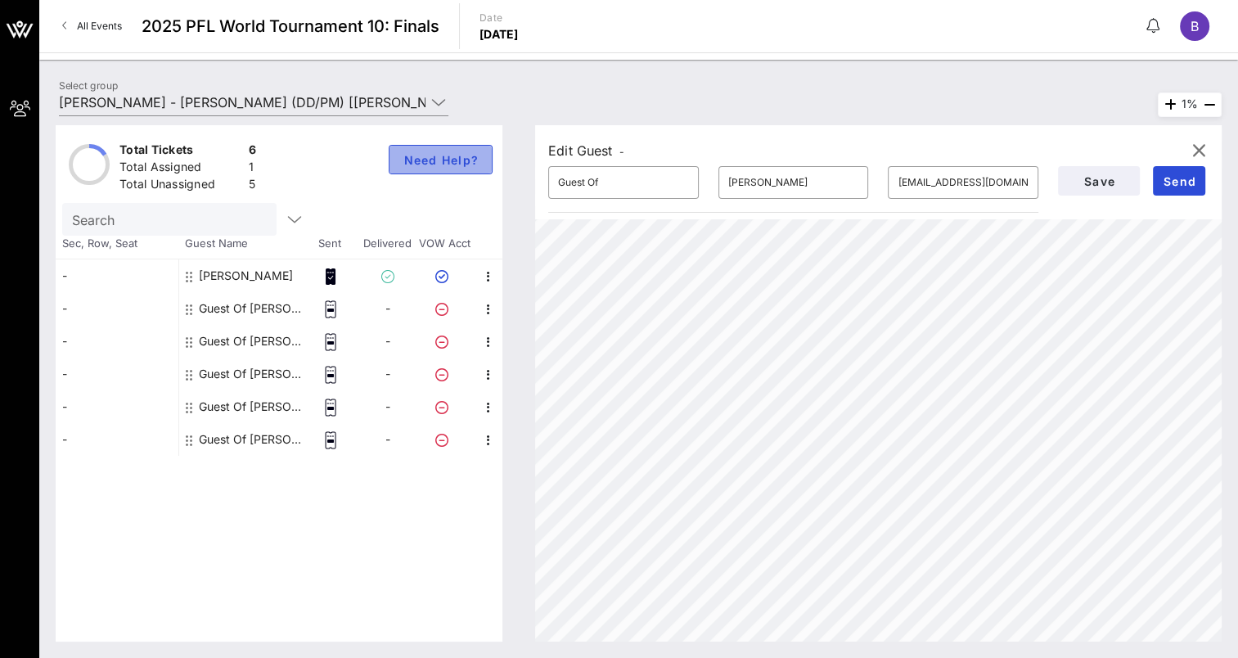
click at [416, 166] on button "Need Help?" at bounding box center [441, 159] width 104 height 29
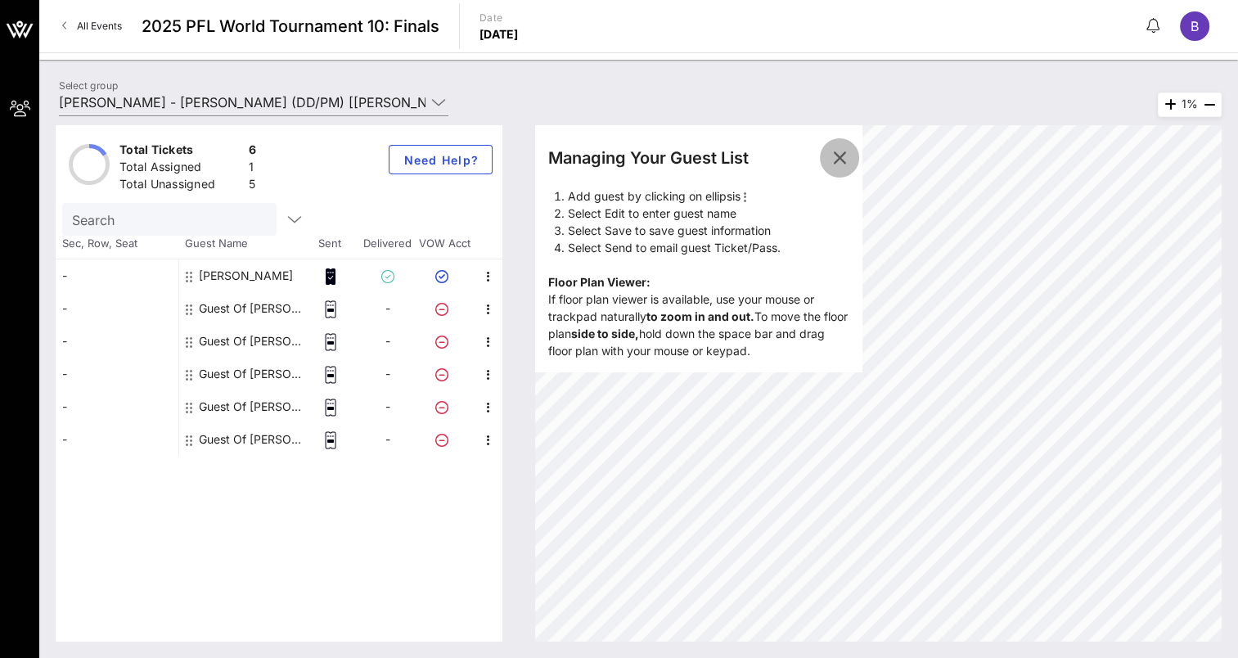
click at [844, 155] on icon "button" at bounding box center [840, 158] width 20 height 20
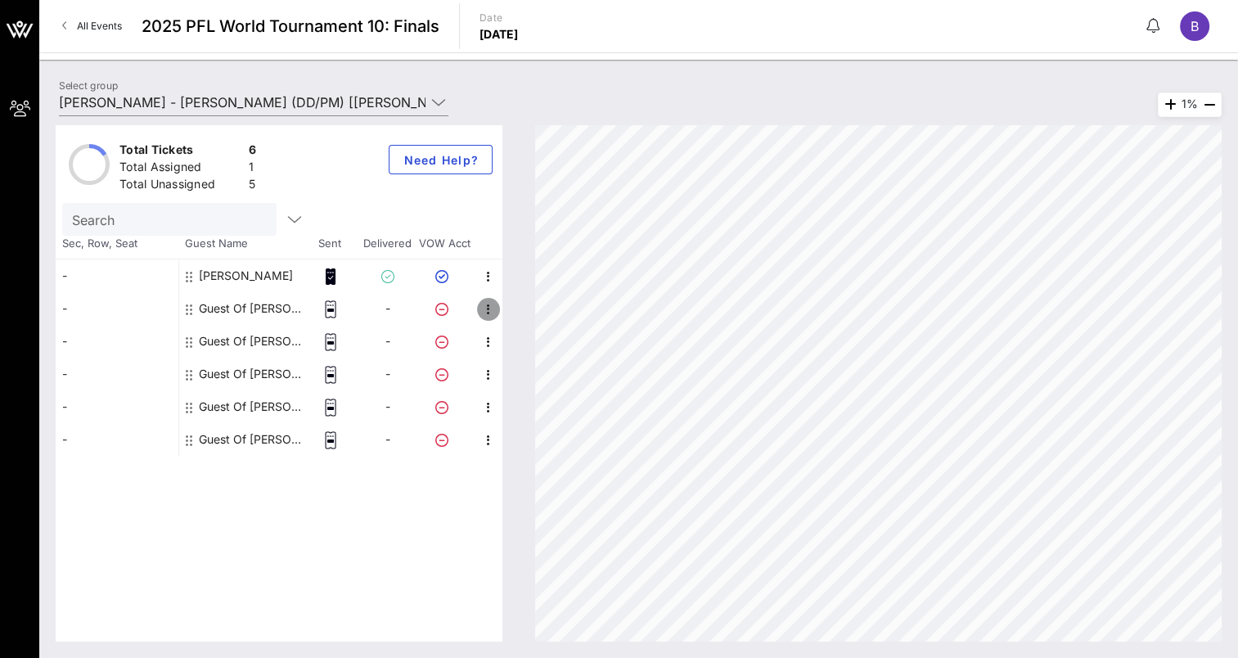
click at [489, 308] on icon "button" at bounding box center [489, 310] width 20 height 20
click at [521, 311] on div "Edit" at bounding box center [546, 313] width 69 height 13
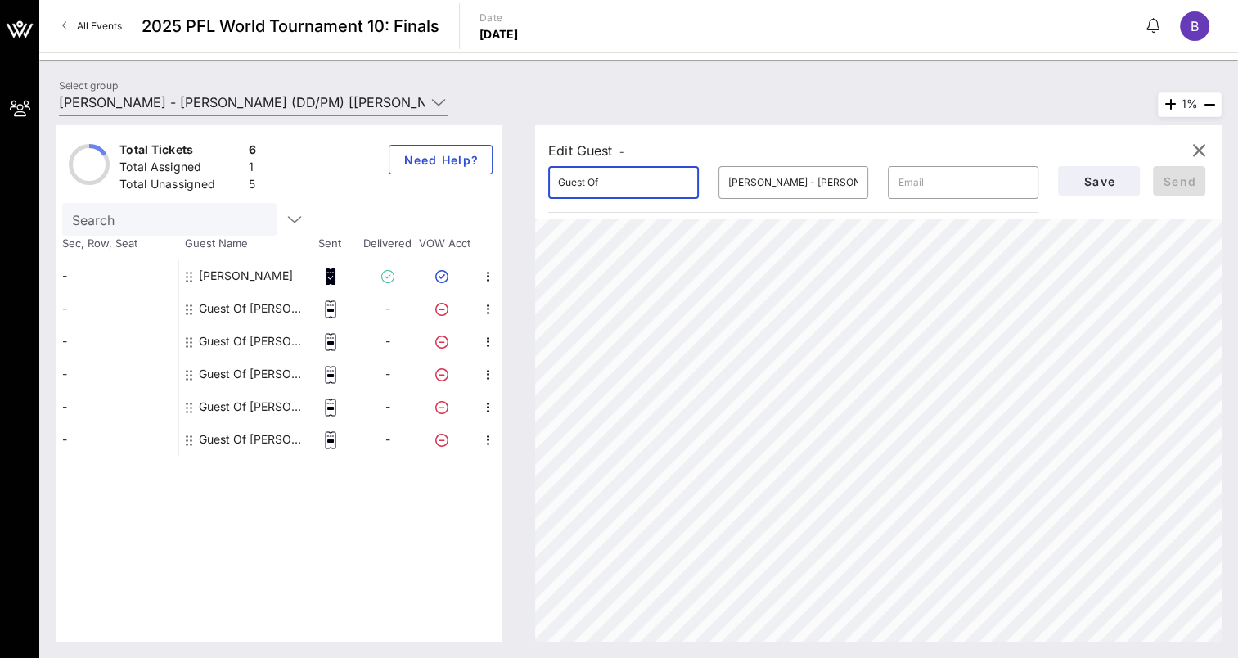
click at [573, 183] on input "Guest Of" at bounding box center [623, 182] width 131 height 26
type input "Brad Penceest Of"
click at [793, 181] on input "[PERSON_NAME] - [PERSON_NAME]" at bounding box center [793, 182] width 131 height 26
type input "Brad Pence - Tom Skora"
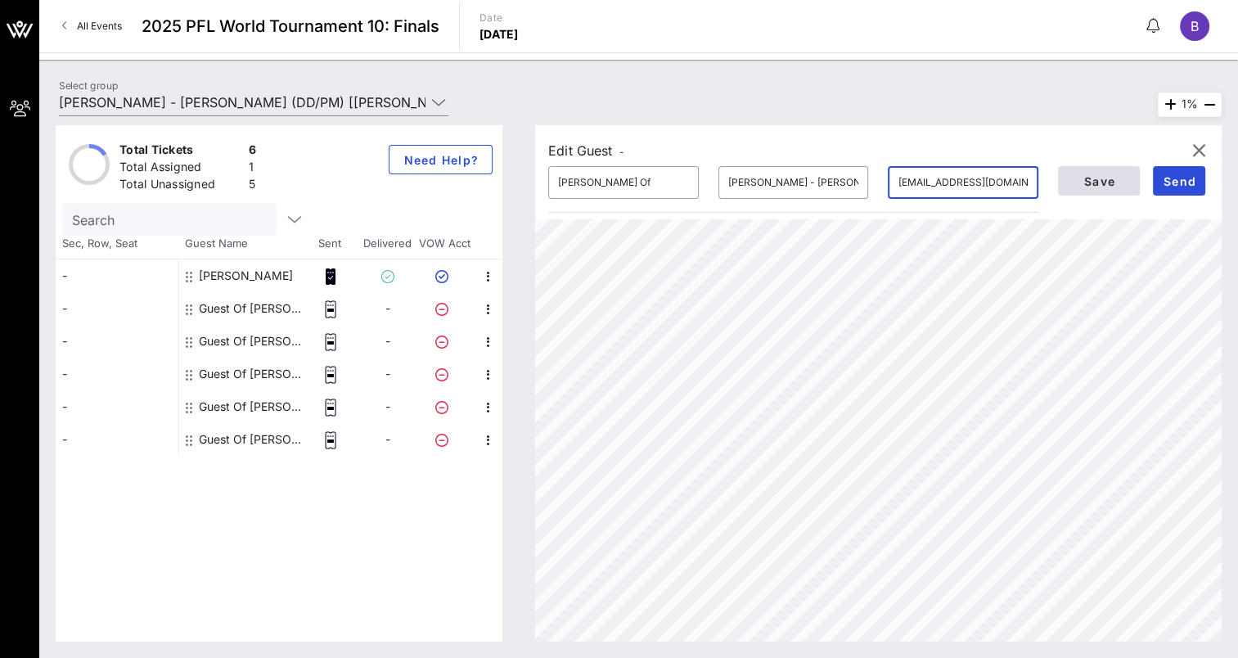
type input "[EMAIL_ADDRESS][DOMAIN_NAME]"
click at [1121, 178] on span "Save" at bounding box center [1099, 181] width 56 height 14
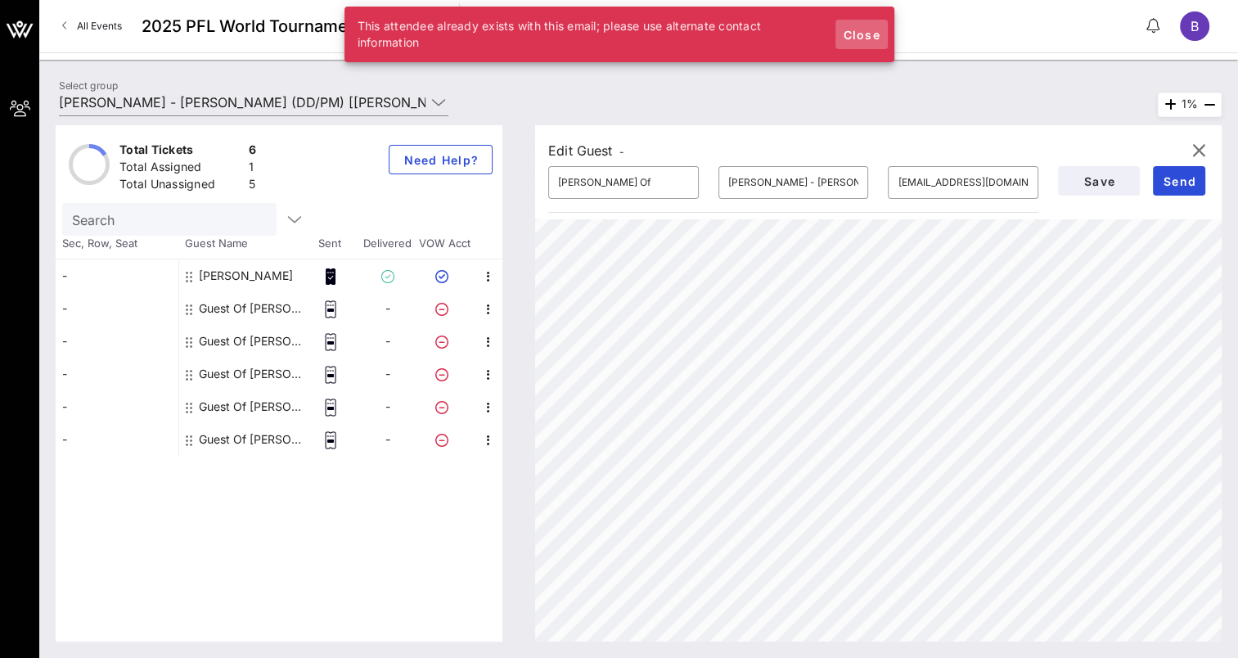
click at [854, 31] on span "Close" at bounding box center [861, 35] width 39 height 14
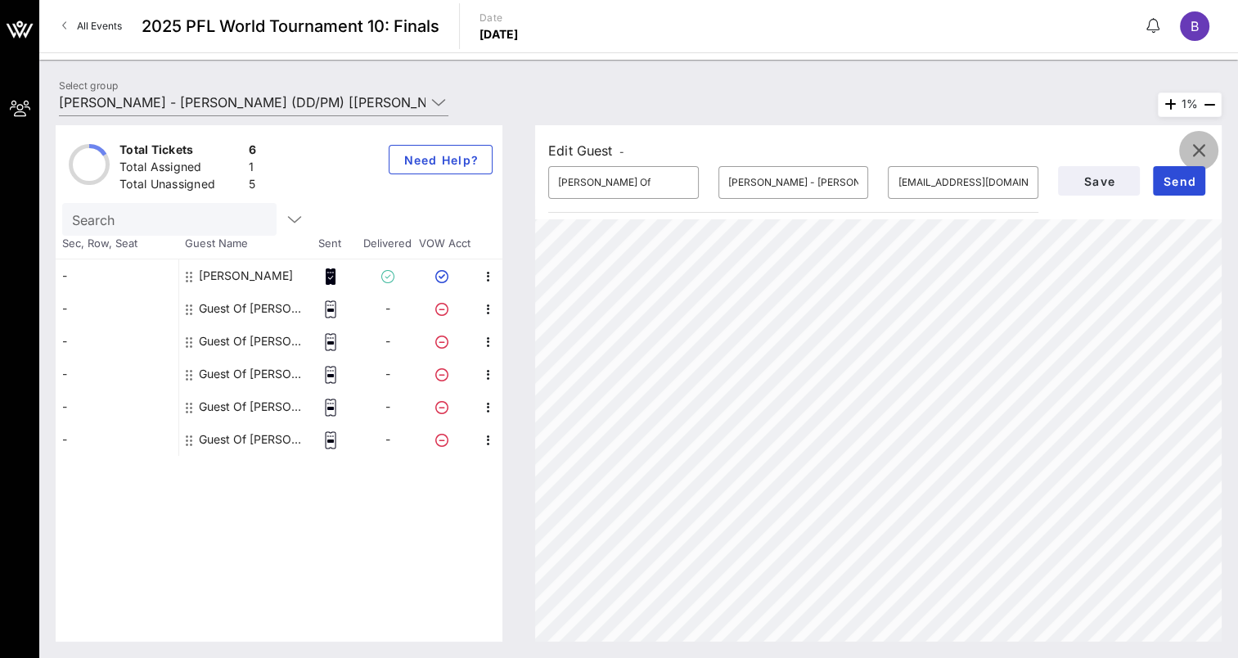
click at [1196, 148] on icon "button" at bounding box center [1199, 151] width 20 height 20
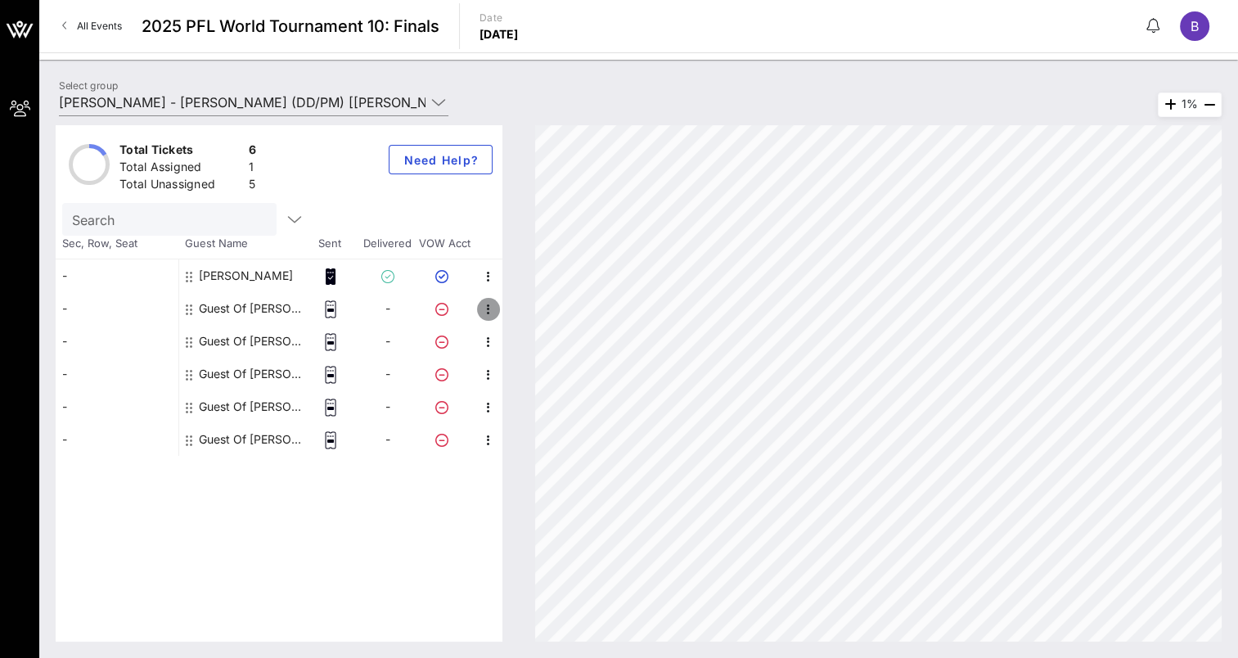
click at [494, 311] on icon "button" at bounding box center [489, 310] width 20 height 20
click at [525, 315] on div "Edit" at bounding box center [546, 313] width 69 height 13
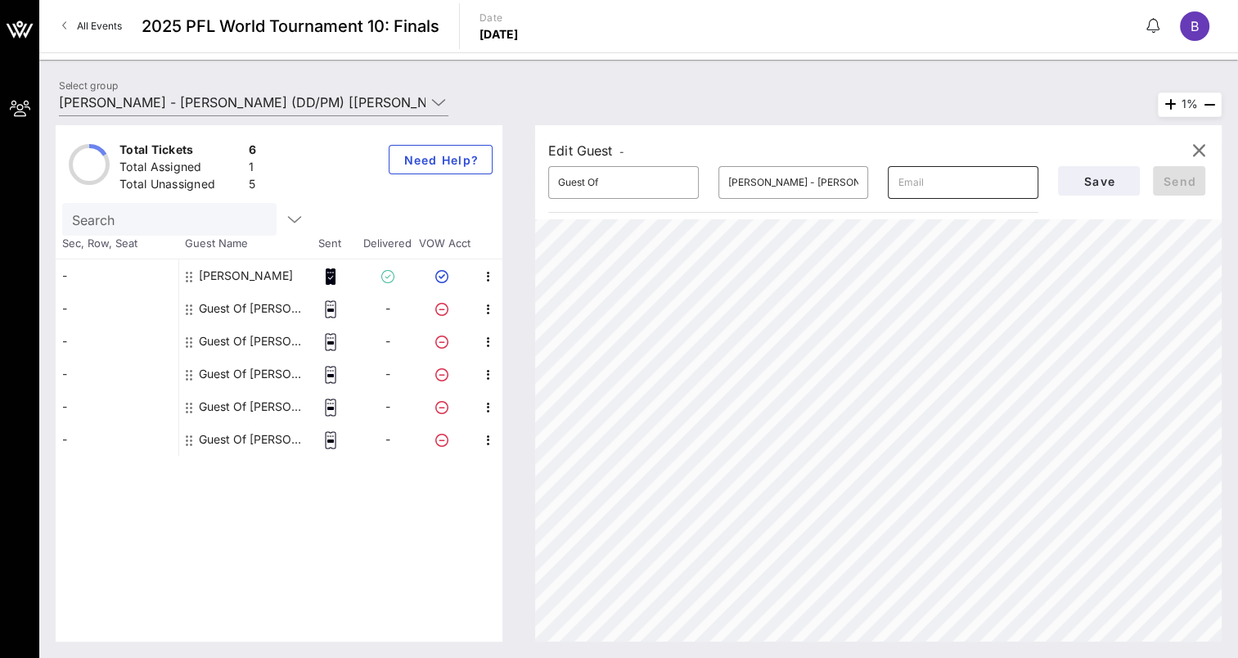
click at [945, 193] on input "text" at bounding box center [963, 182] width 131 height 26
type input "[EMAIL_ADDRESS][DOMAIN_NAME]"
click at [1089, 180] on span "Save" at bounding box center [1099, 181] width 56 height 14
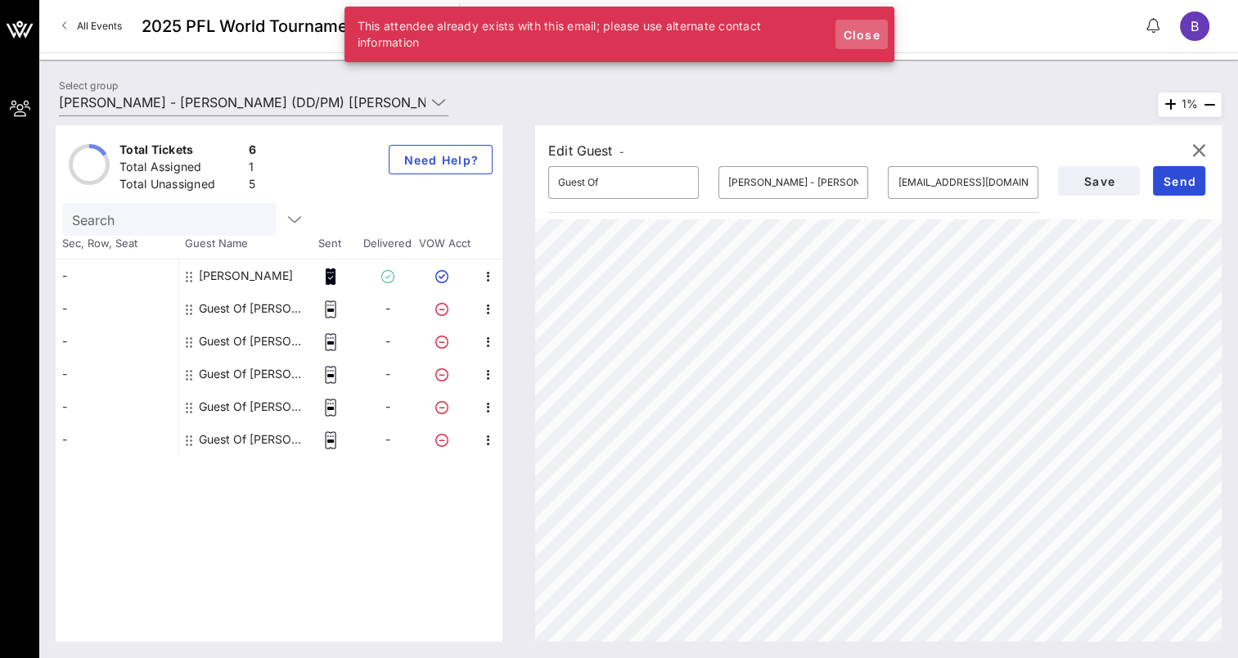
click at [850, 29] on span "Close" at bounding box center [861, 35] width 39 height 14
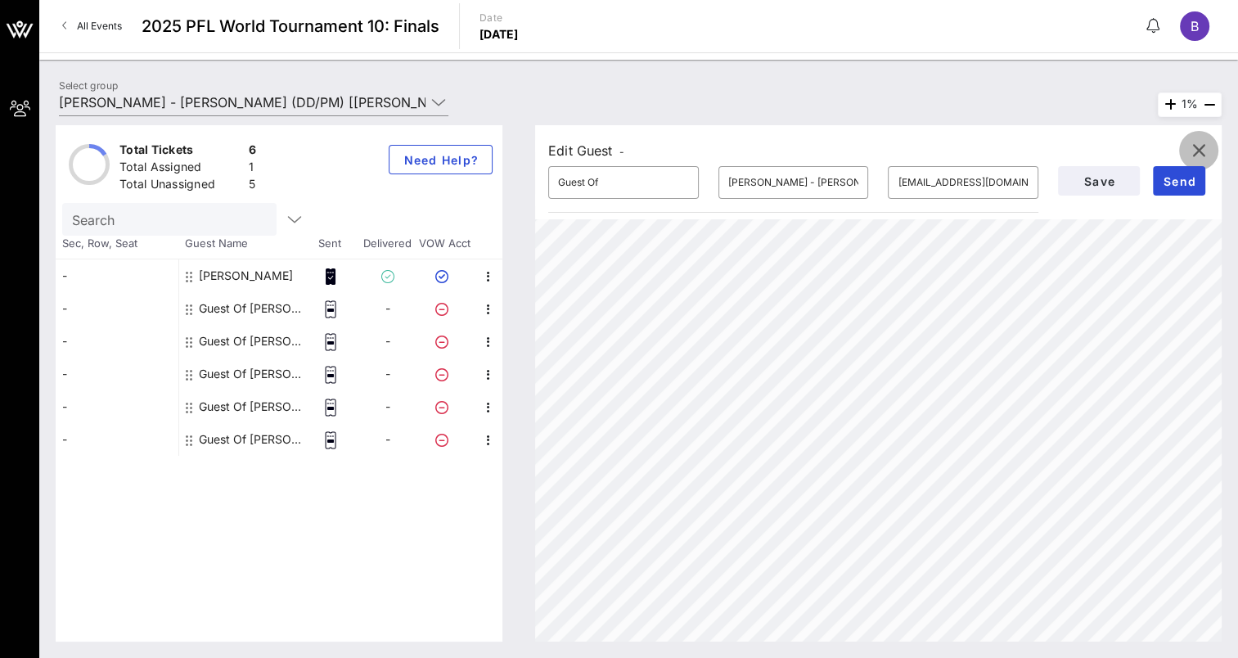
click at [1197, 147] on icon "button" at bounding box center [1199, 151] width 20 height 20
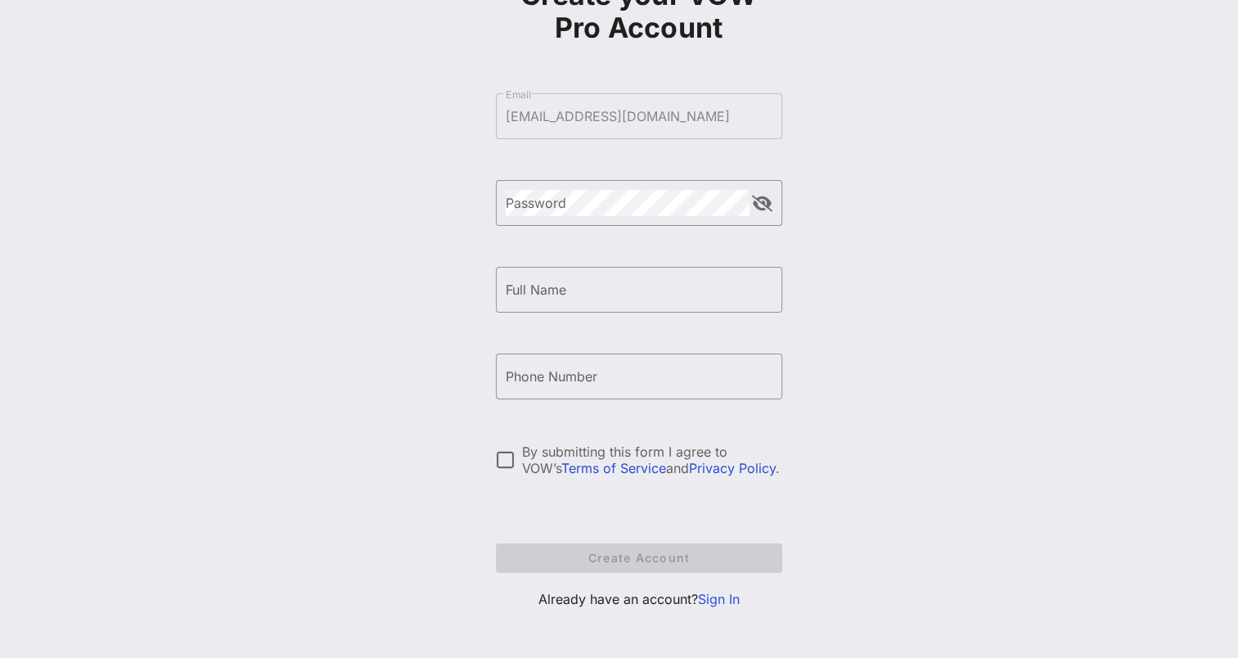
scroll to position [135, 0]
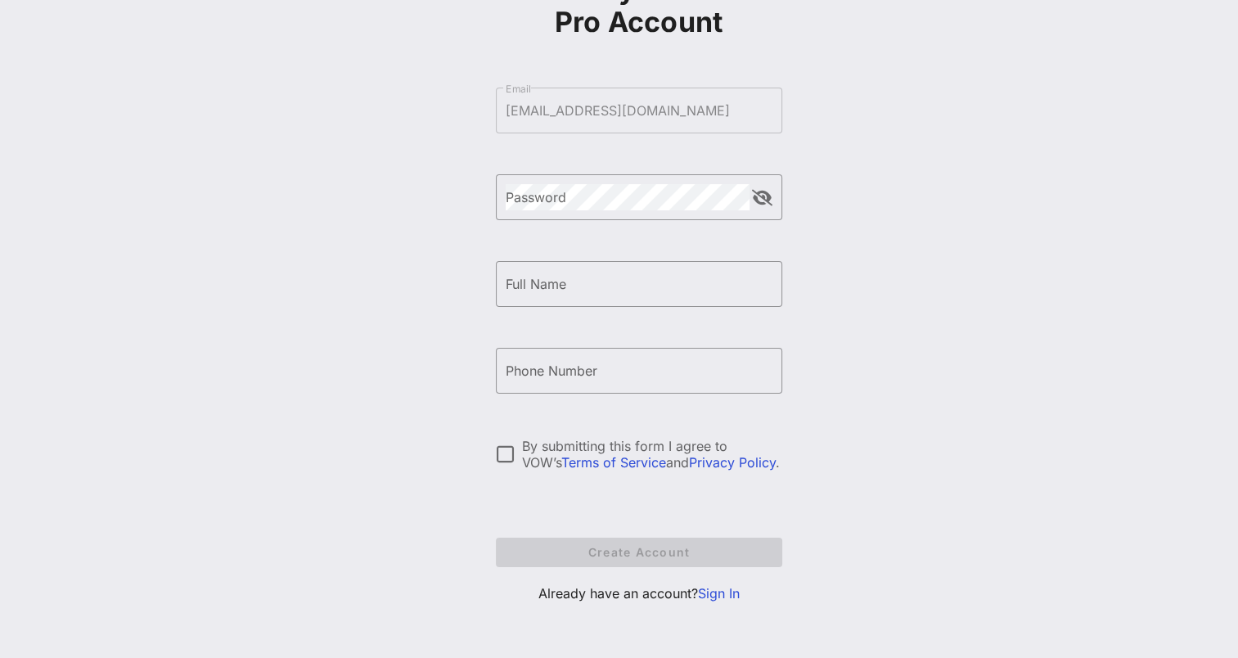
click at [727, 593] on link "Sign In" at bounding box center [719, 593] width 42 height 16
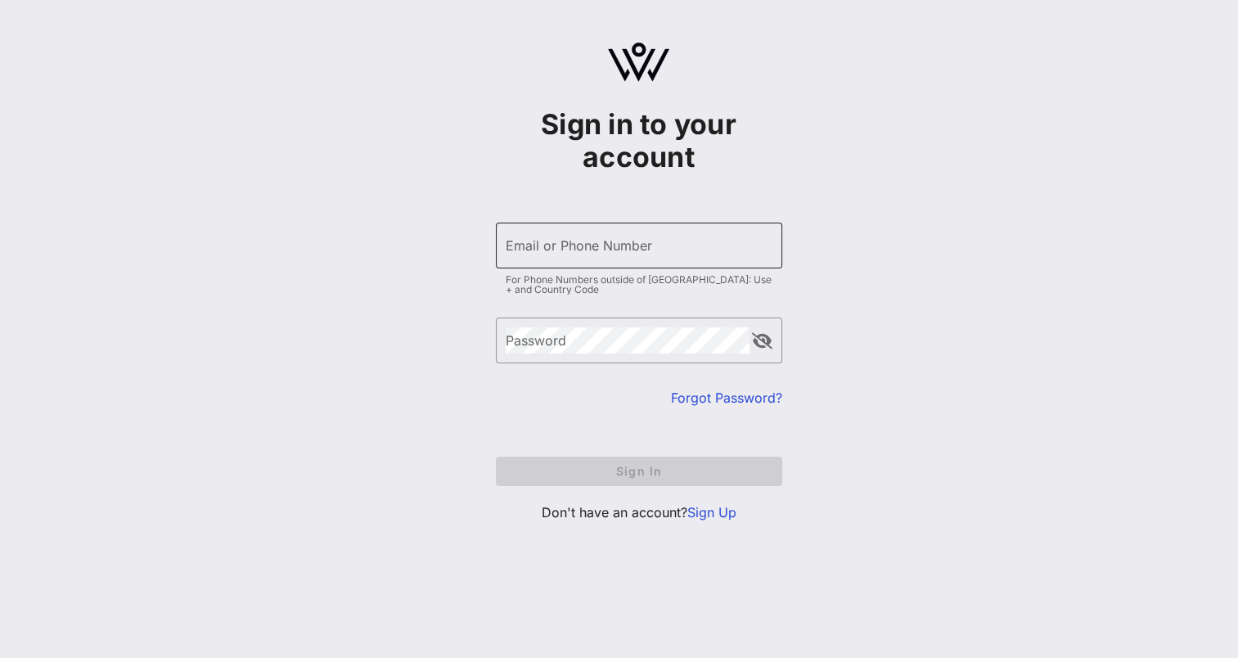
click at [602, 246] on input "Email or Phone Number" at bounding box center [639, 245] width 267 height 26
type input "[EMAIL_ADDRESS][DOMAIN_NAME]"
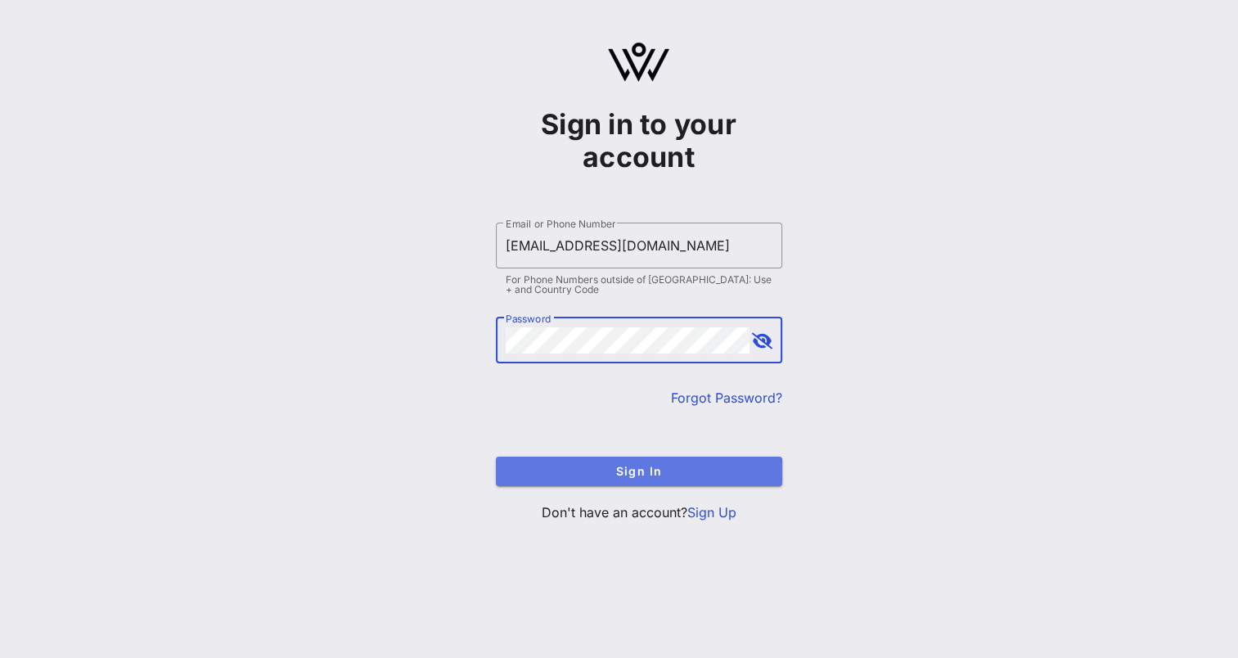
click at [659, 464] on span "Sign In" at bounding box center [639, 471] width 260 height 14
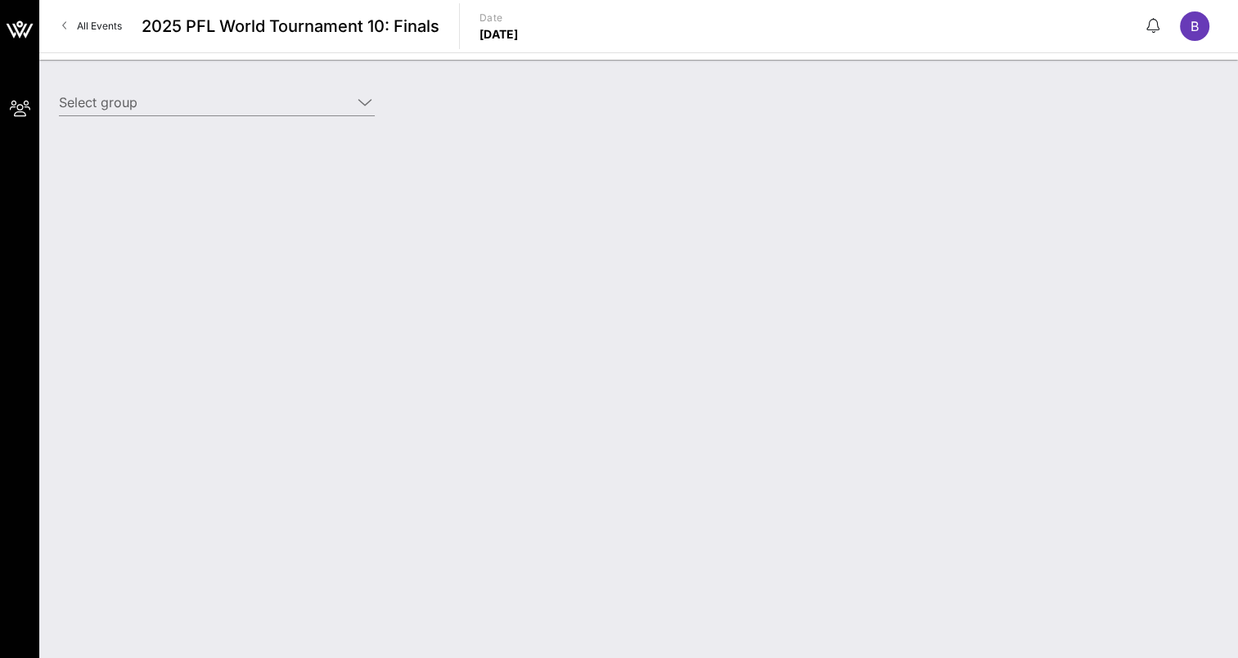
type input "[PERSON_NAME] - [PERSON_NAME] (DD/PM) [[PERSON_NAME], [EMAIL_ADDRESS][DOMAIN_NA…"
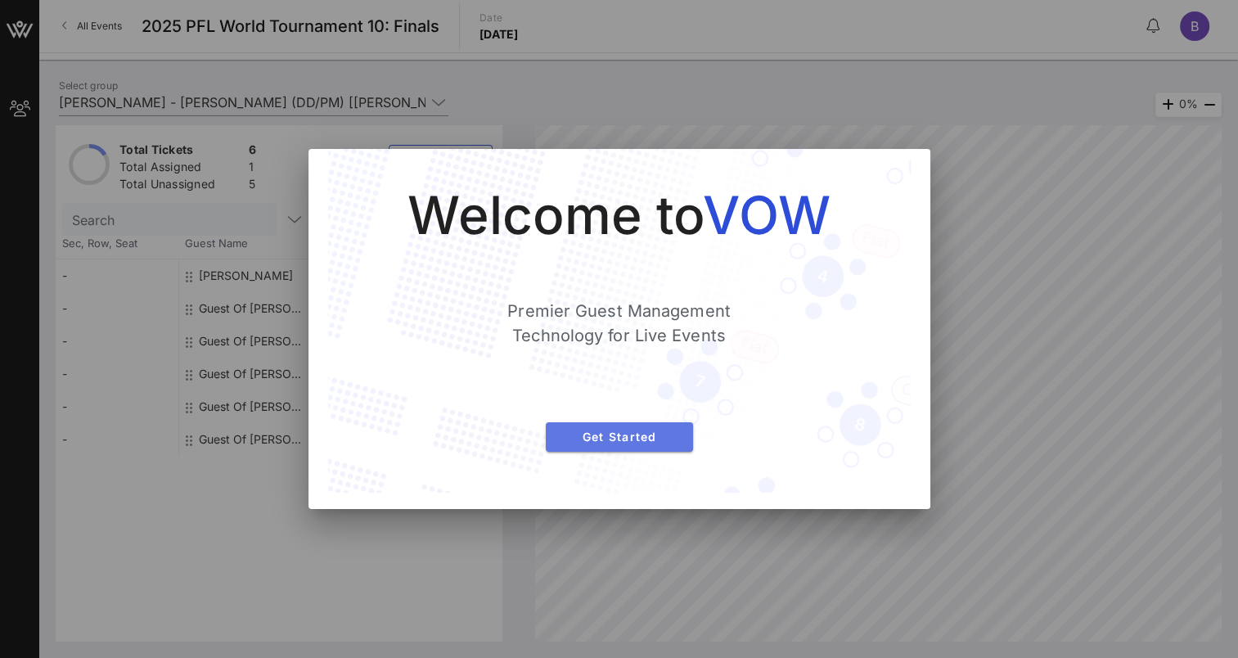
click at [620, 435] on span "Get Started" at bounding box center [619, 437] width 121 height 14
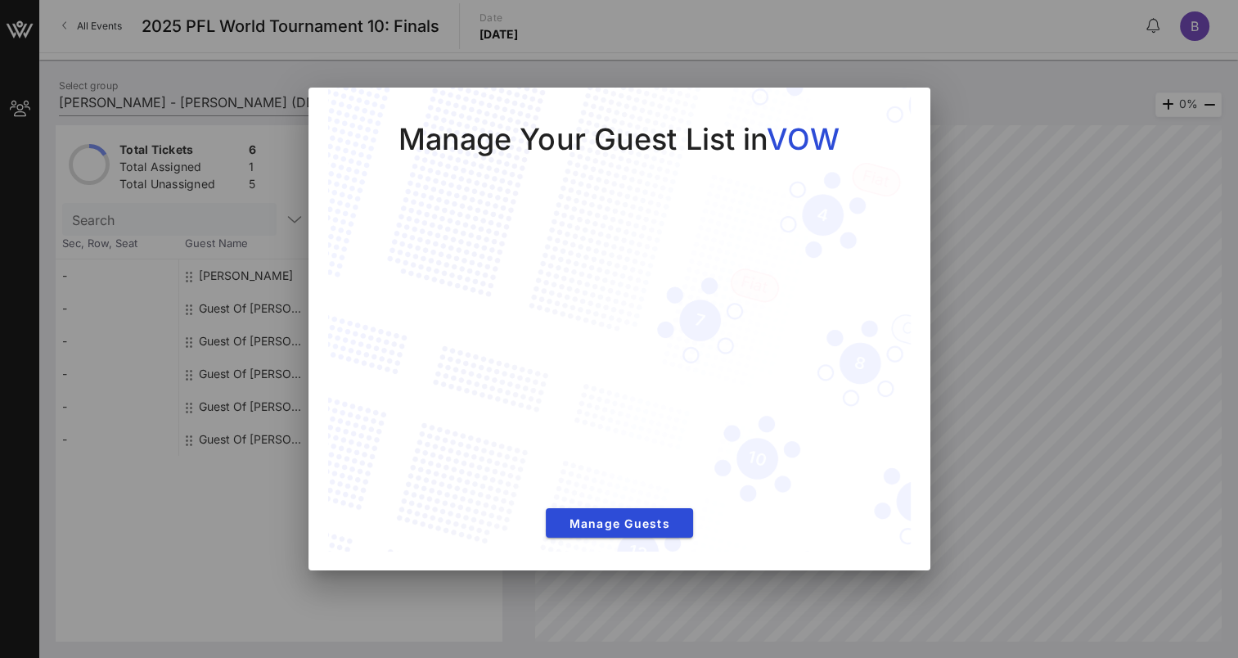
click at [1014, 213] on div at bounding box center [619, 329] width 1238 height 658
click at [917, 97] on div "Manage Your Guest List in VOW Manage Guests" at bounding box center [620, 329] width 622 height 483
click at [340, 111] on div "Manage Your Guest List in VOW Manage Guests" at bounding box center [619, 321] width 583 height 466
click at [75, 360] on div at bounding box center [619, 329] width 1238 height 658
click at [1025, 295] on div at bounding box center [619, 329] width 1238 height 658
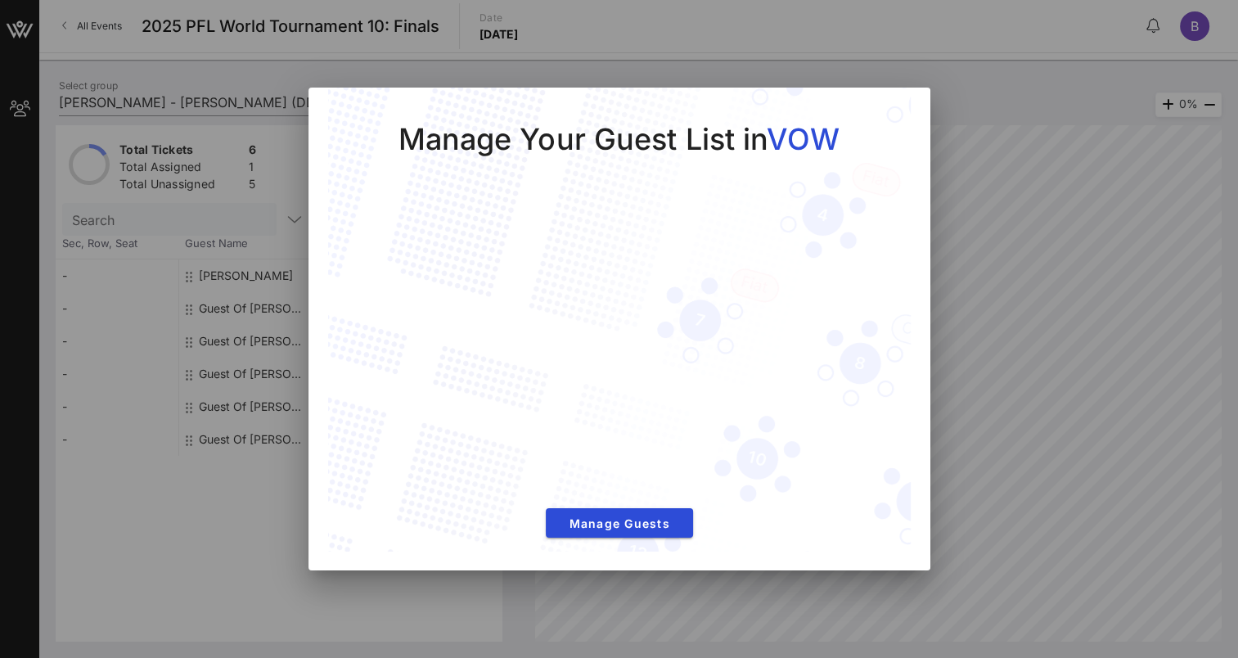
click at [1079, 157] on div at bounding box center [619, 329] width 1238 height 658
click at [624, 521] on span "Manage Guests" at bounding box center [619, 523] width 121 height 14
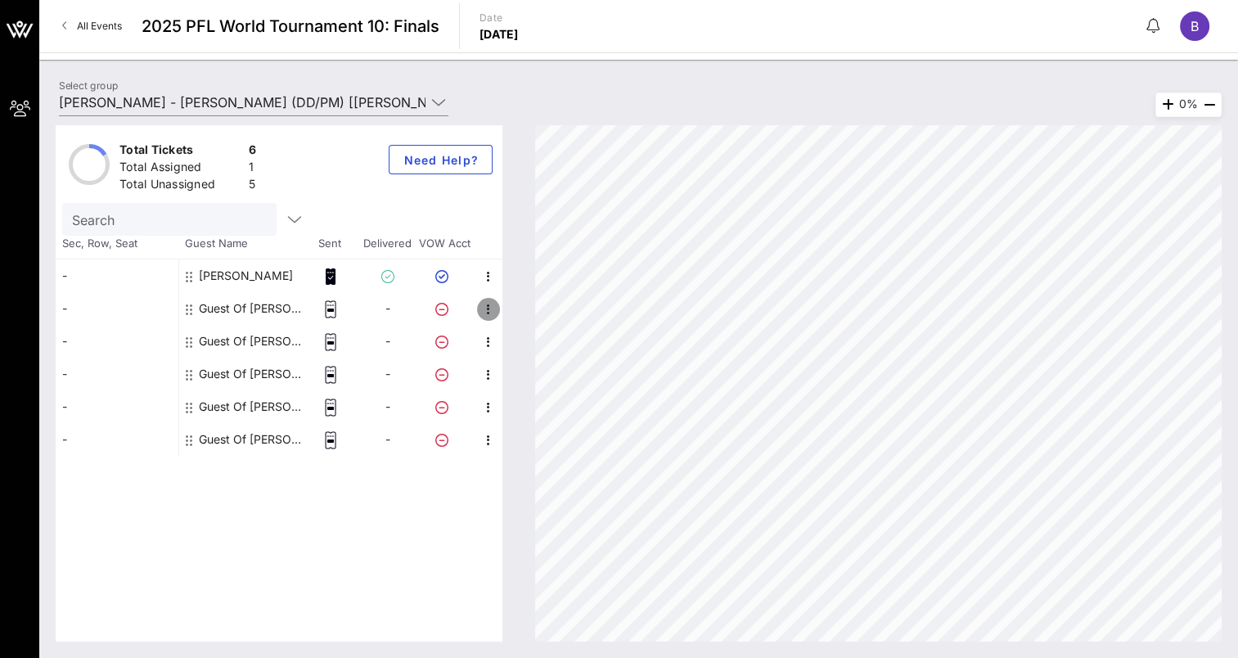
click at [488, 311] on icon "button" at bounding box center [489, 310] width 20 height 20
click at [531, 311] on div "Edit" at bounding box center [546, 313] width 69 height 13
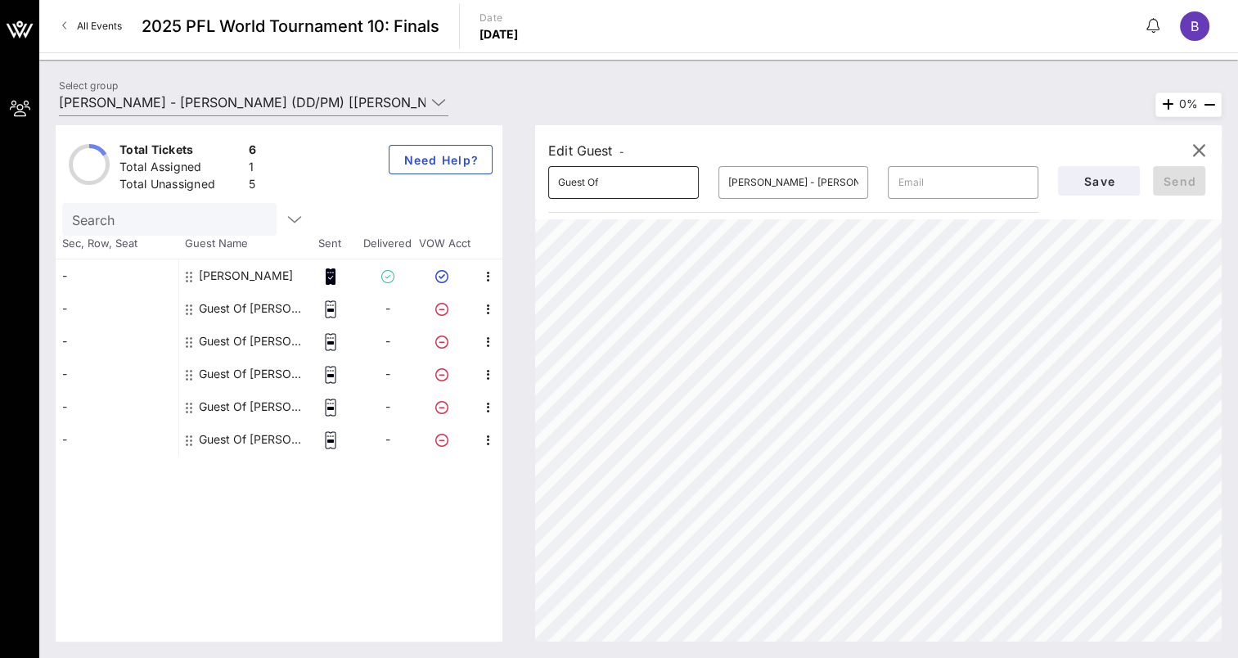
click at [596, 180] on input "Guest Of" at bounding box center [623, 182] width 131 height 26
type input "Guest OBradf"
type input "Tom"
type input "[EMAIL_ADDRESS][DOMAIN_NAME]"
click at [1106, 186] on span "Save" at bounding box center [1099, 181] width 56 height 14
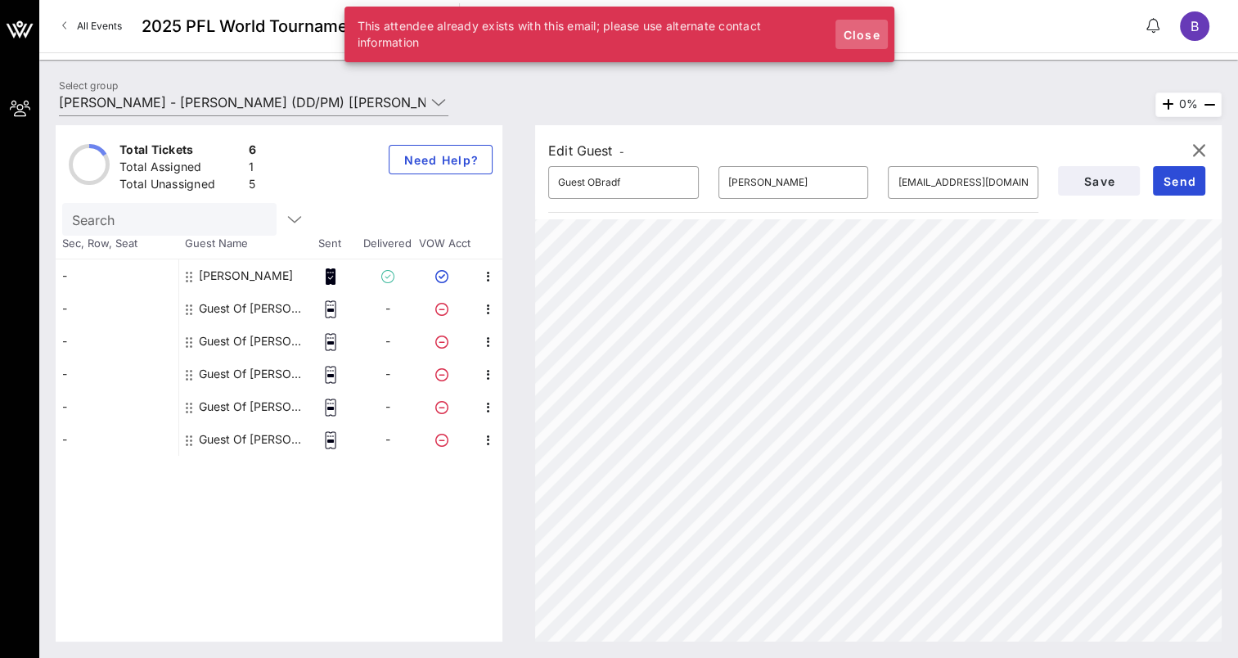
click at [859, 34] on span "Close" at bounding box center [861, 35] width 39 height 14
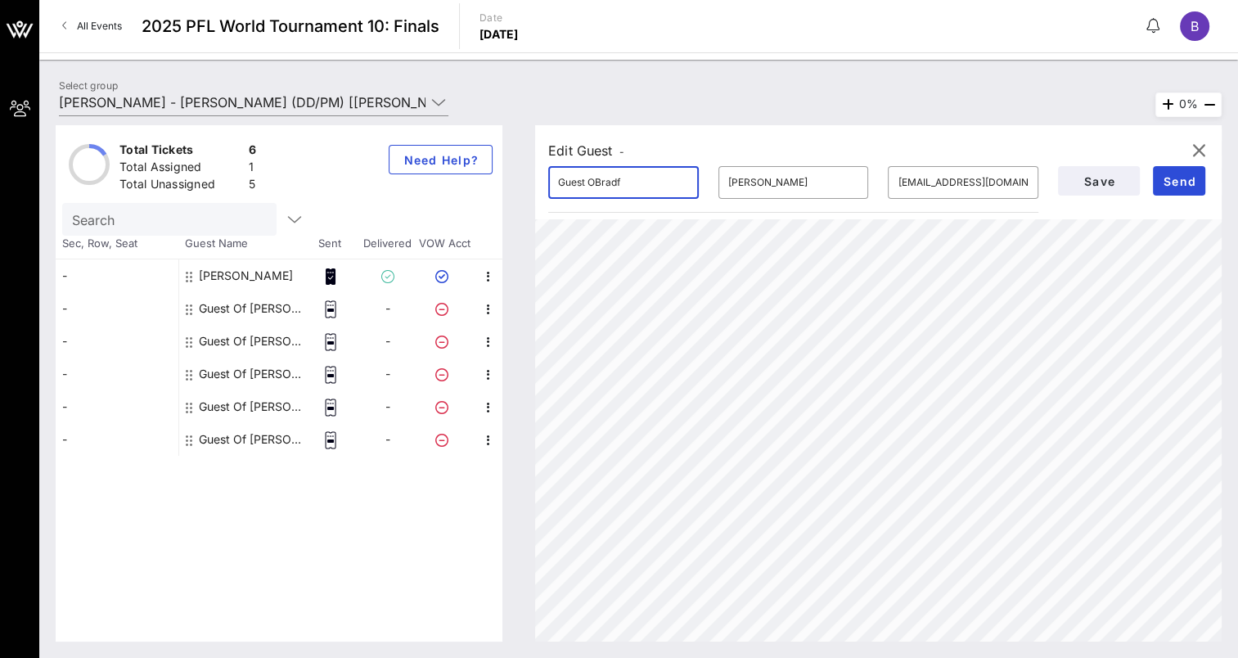
drag, startPoint x: 638, startPoint y: 183, endPoint x: 528, endPoint y: 184, distance: 109.7
click at [529, 184] on div "Edit Guest - ​ Guest OBradf ​ Tom ​ tskora@bassuw.com Save Send 0%" at bounding box center [870, 383] width 703 height 516
type input "Tom Skora"
type input "[PERSON_NAME]"
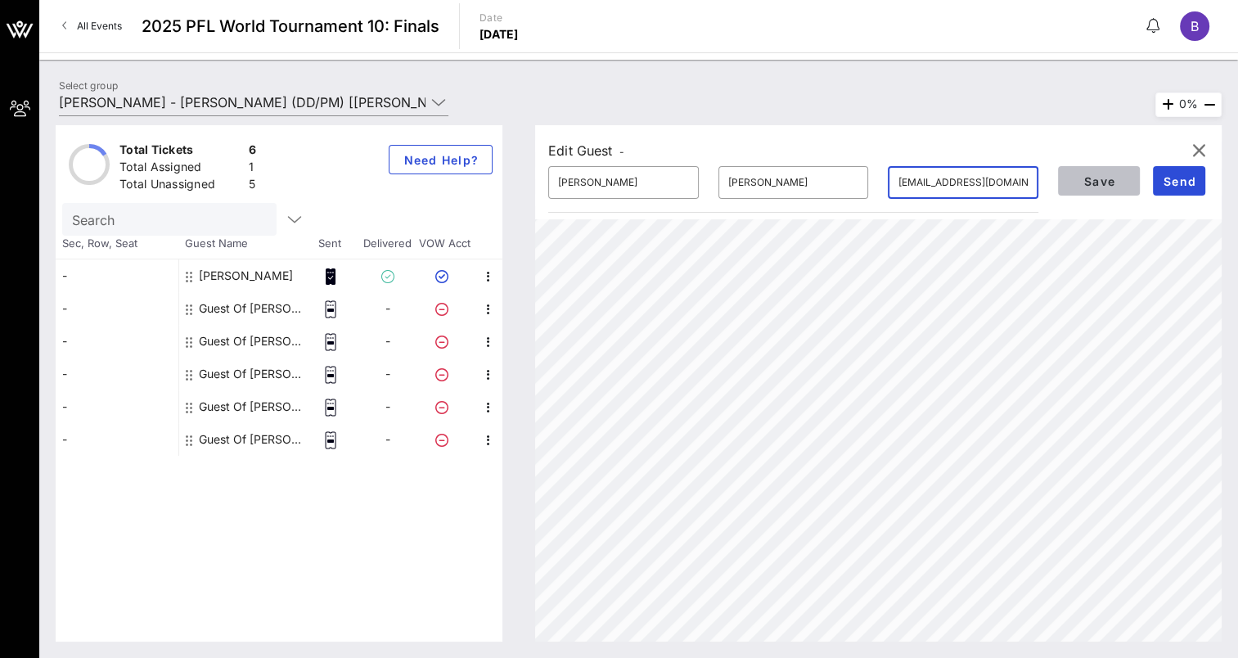
click at [1106, 183] on span "Save" at bounding box center [1099, 181] width 56 height 14
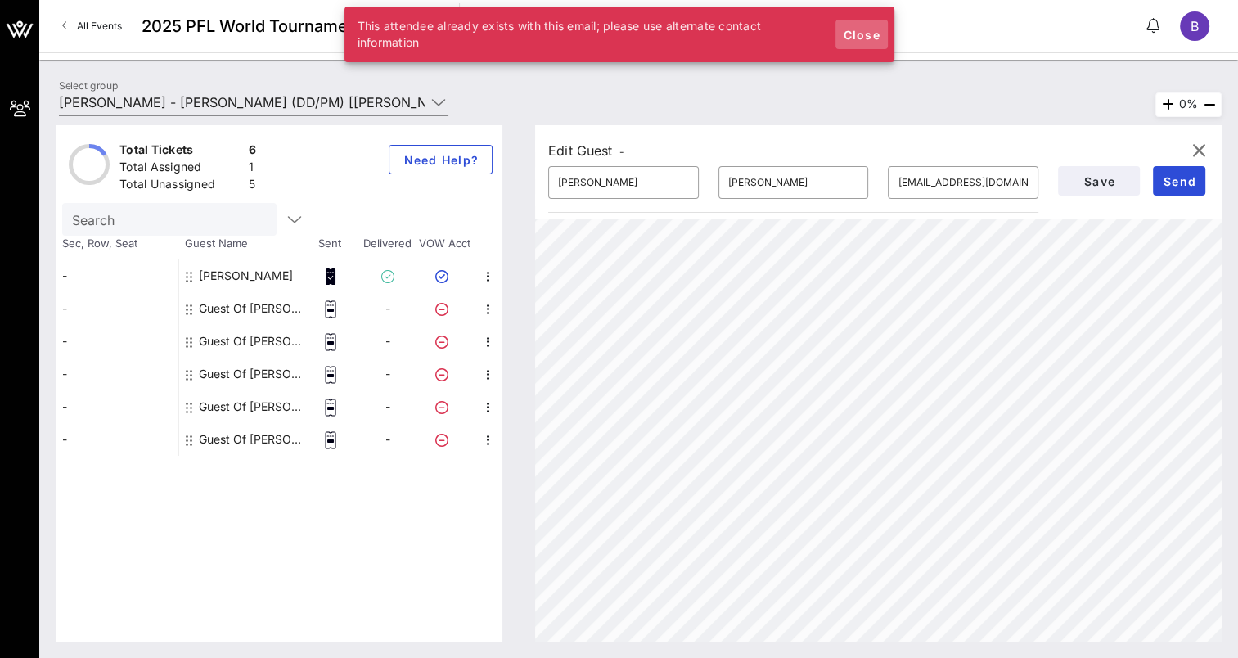
click at [862, 29] on span "Close" at bounding box center [861, 35] width 39 height 14
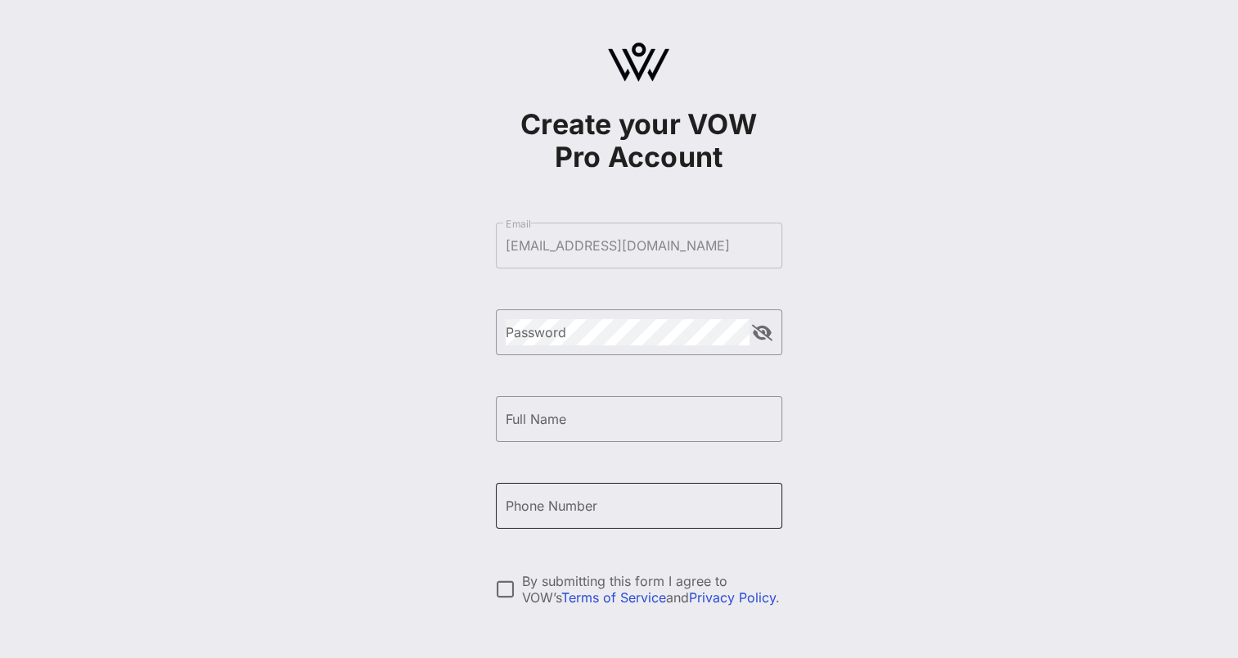
scroll to position [135, 0]
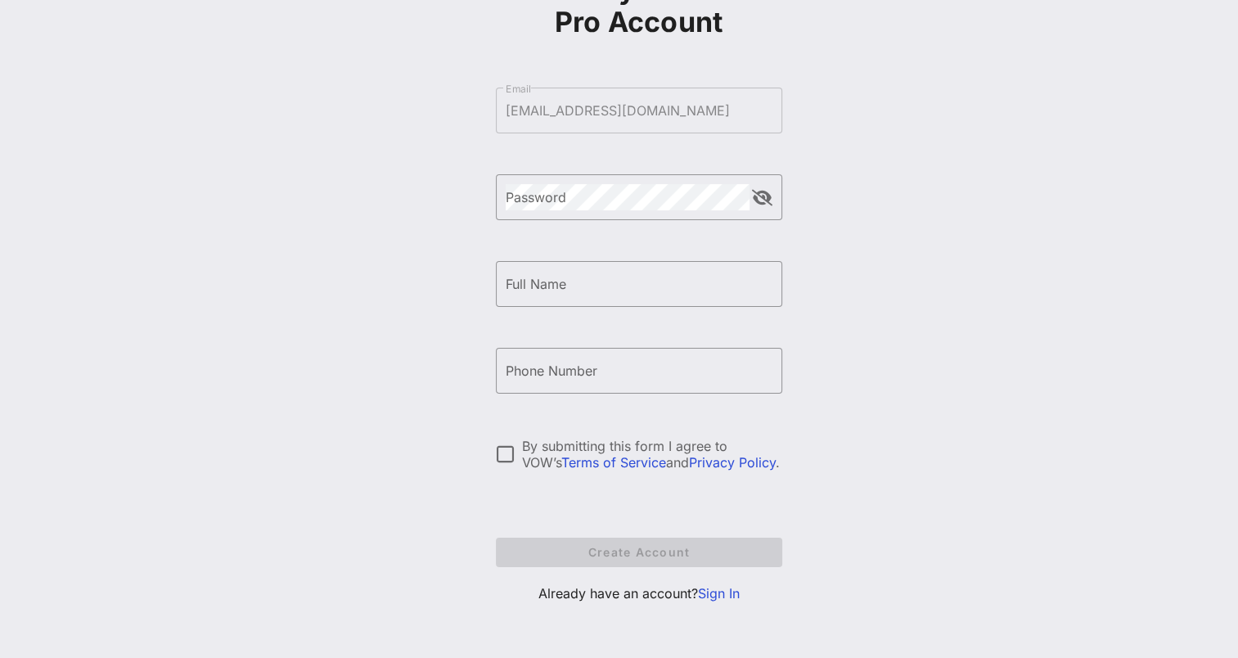
click at [720, 590] on link "Sign In" at bounding box center [719, 593] width 42 height 16
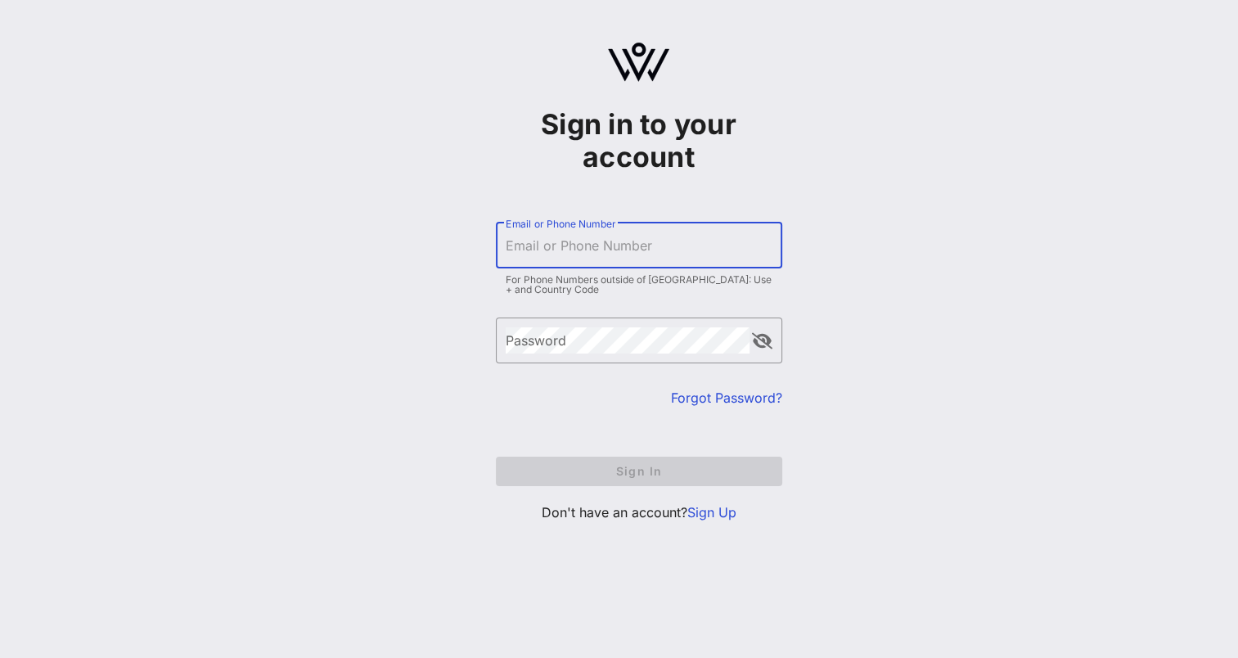
click at [592, 246] on input "Email or Phone Number" at bounding box center [639, 245] width 267 height 26
type input "[EMAIL_ADDRESS][DOMAIN_NAME]"
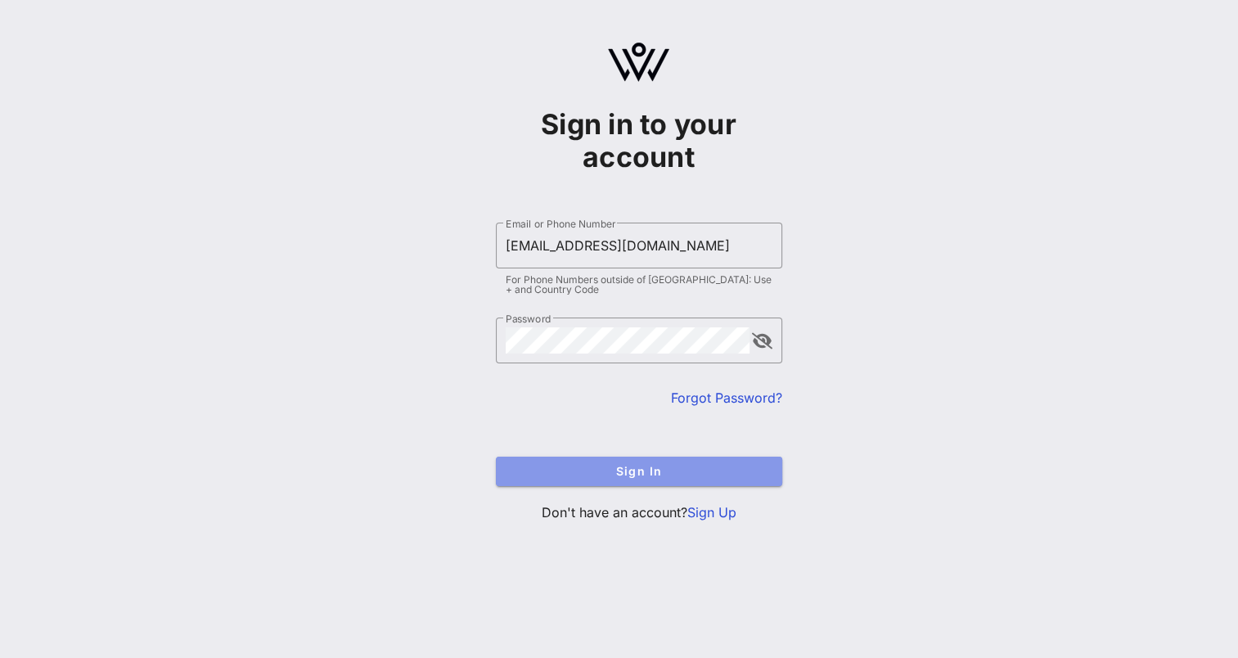
click at [626, 461] on button "Sign In" at bounding box center [639, 471] width 286 height 29
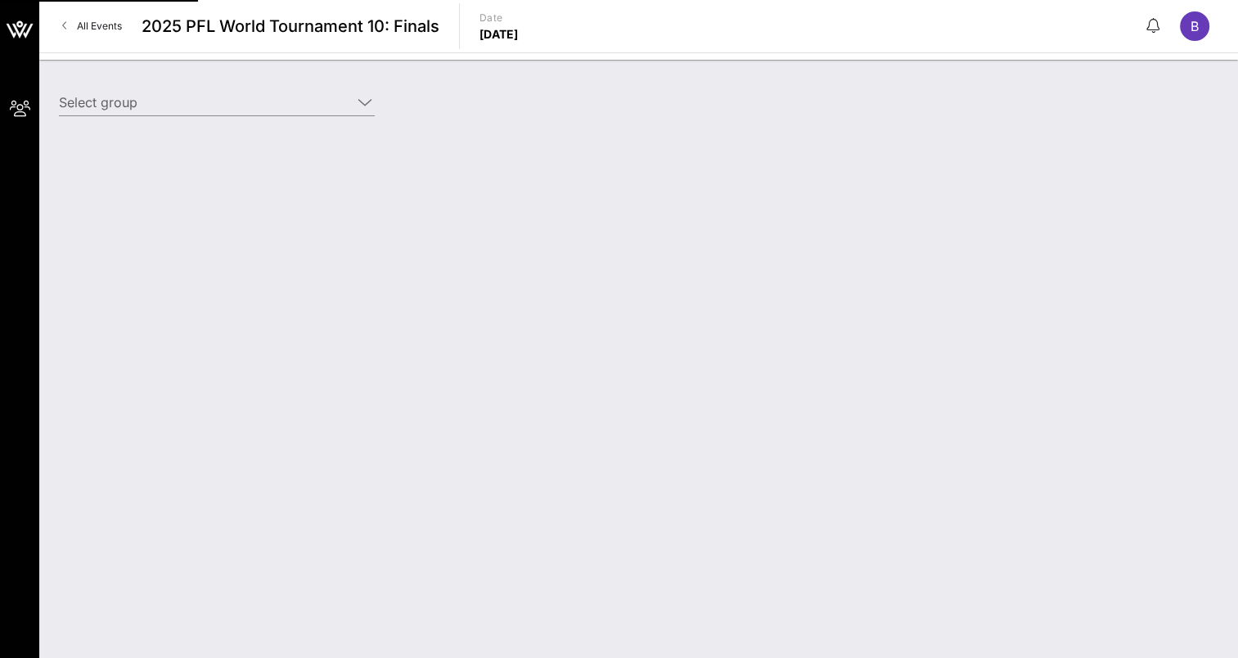
type input "[PERSON_NAME] - [PERSON_NAME] (DD/PM) [[PERSON_NAME], [EMAIL_ADDRESS][DOMAIN_NA…"
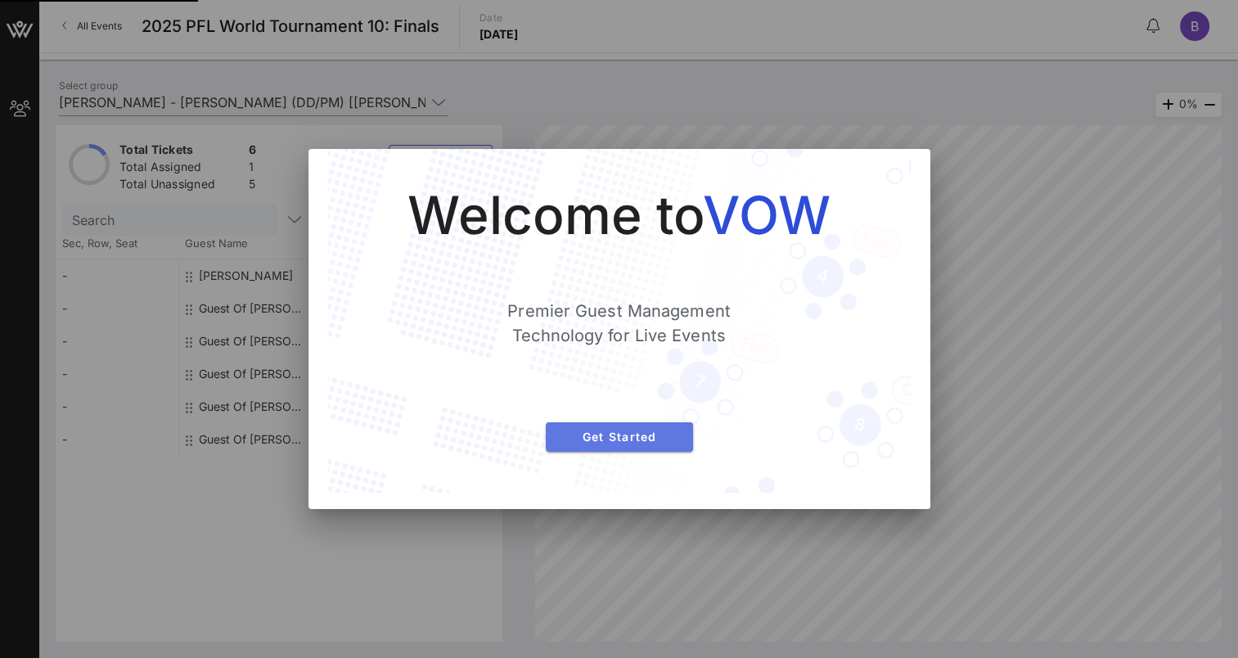
click at [647, 437] on span "Get Started" at bounding box center [619, 437] width 121 height 14
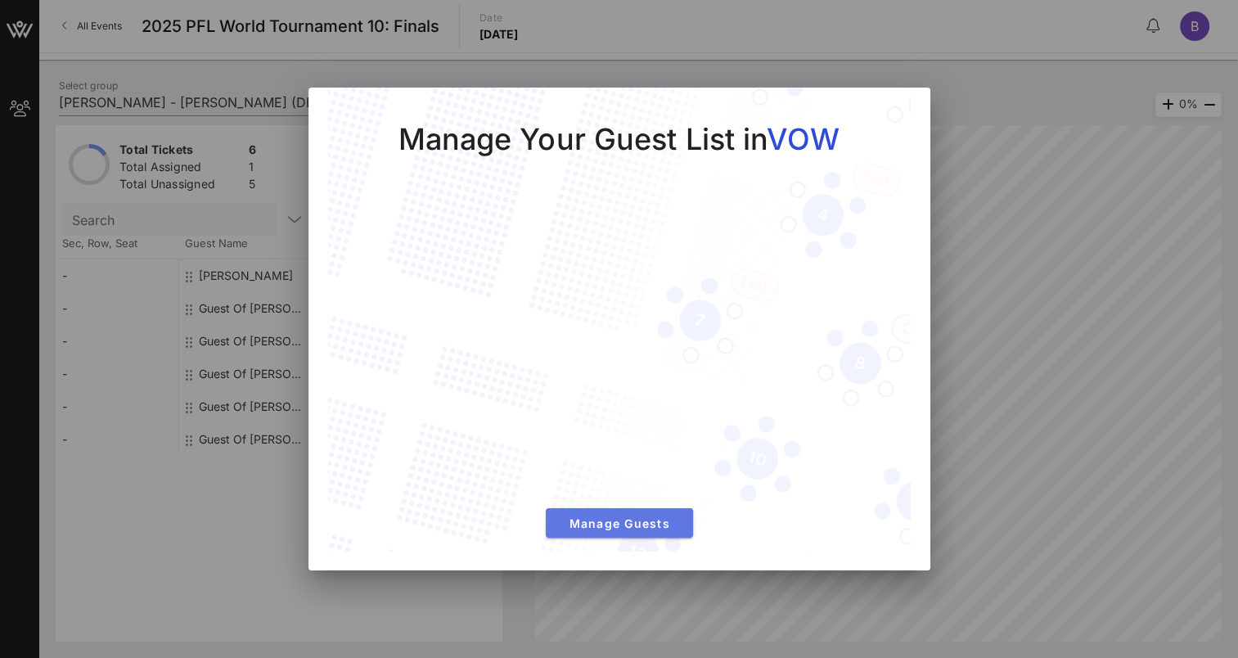
click at [619, 529] on span "Manage Guests" at bounding box center [619, 523] width 121 height 14
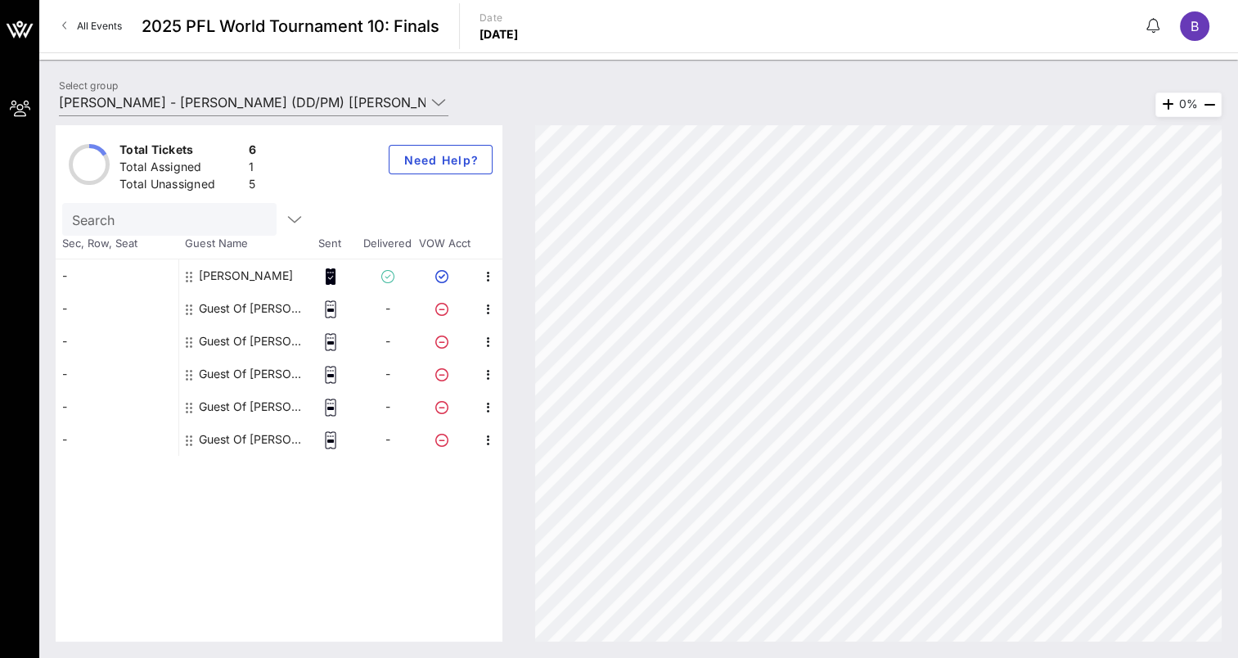
click at [219, 275] on div "[PERSON_NAME]" at bounding box center [246, 275] width 94 height 33
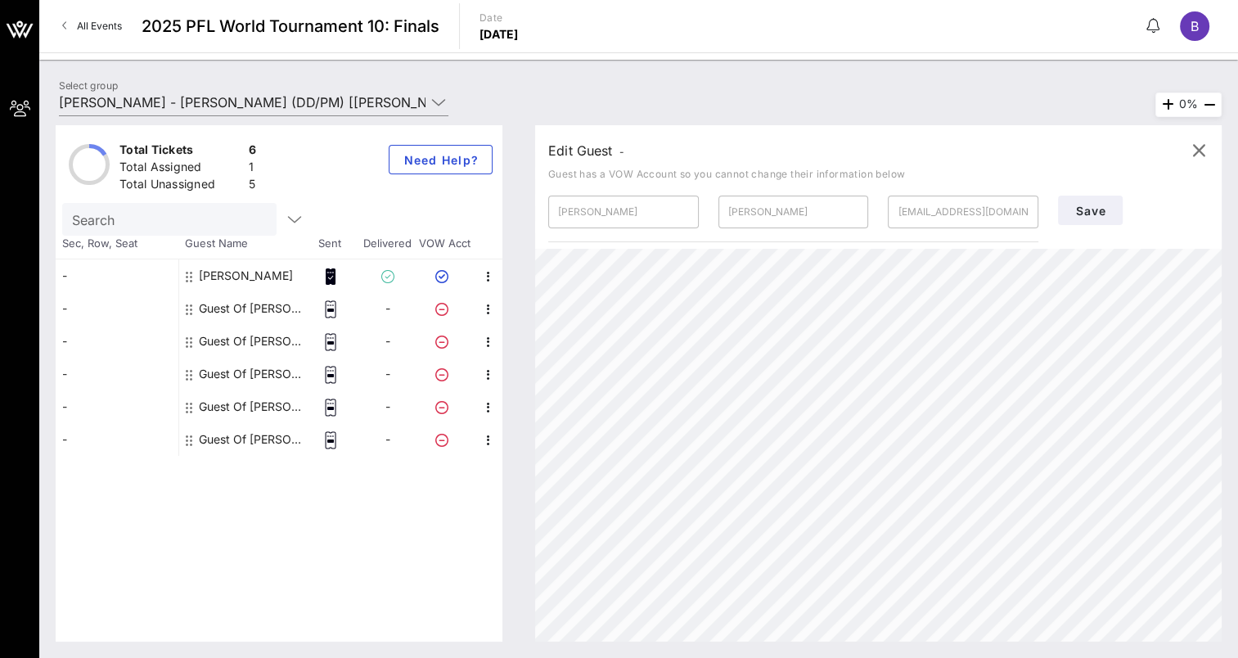
click at [234, 309] on div "Guest Of [PERSON_NAME] - [PERSON_NAME]" at bounding box center [250, 308] width 103 height 33
type input "Guest Of"
type input "[PERSON_NAME] - [PERSON_NAME]"
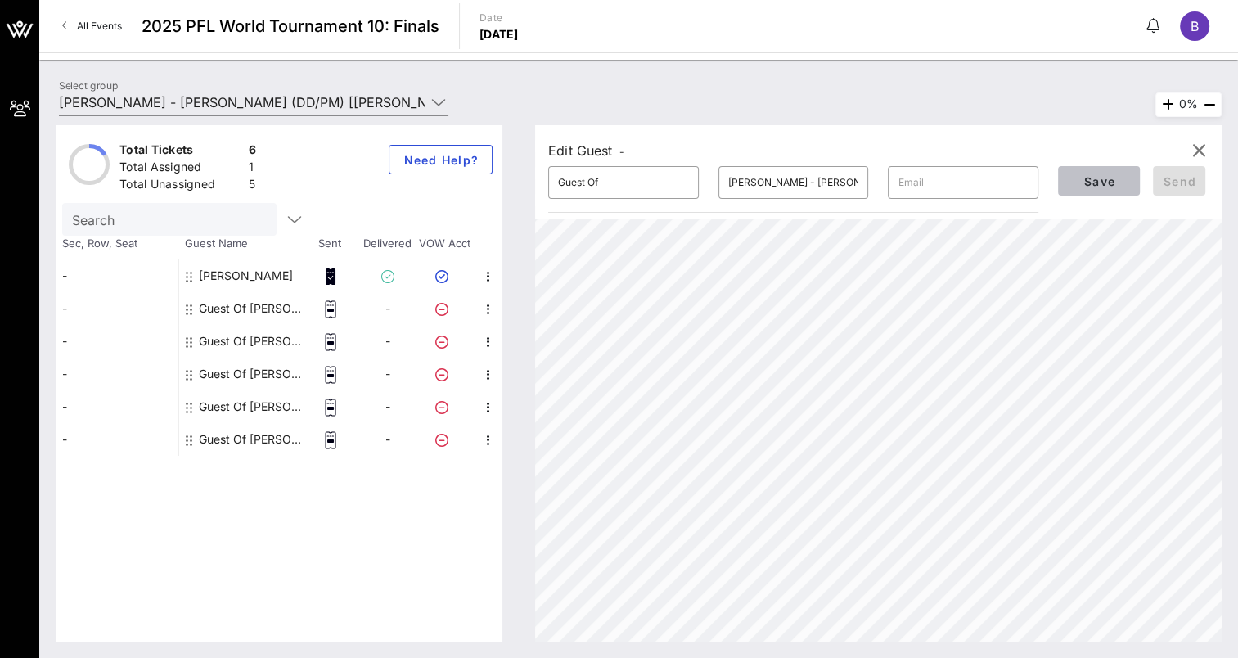
click at [1093, 174] on span "Save" at bounding box center [1099, 181] width 56 height 14
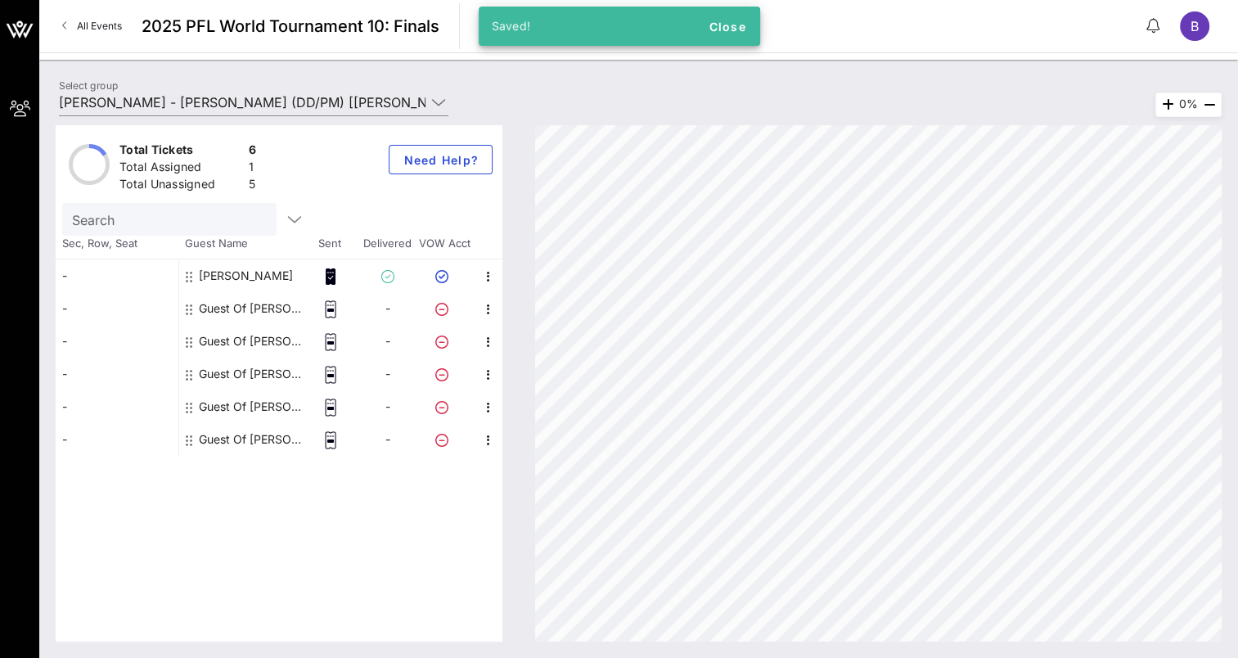
click at [259, 343] on div "Guest Of [PERSON_NAME] - [PERSON_NAME]" at bounding box center [250, 341] width 103 height 33
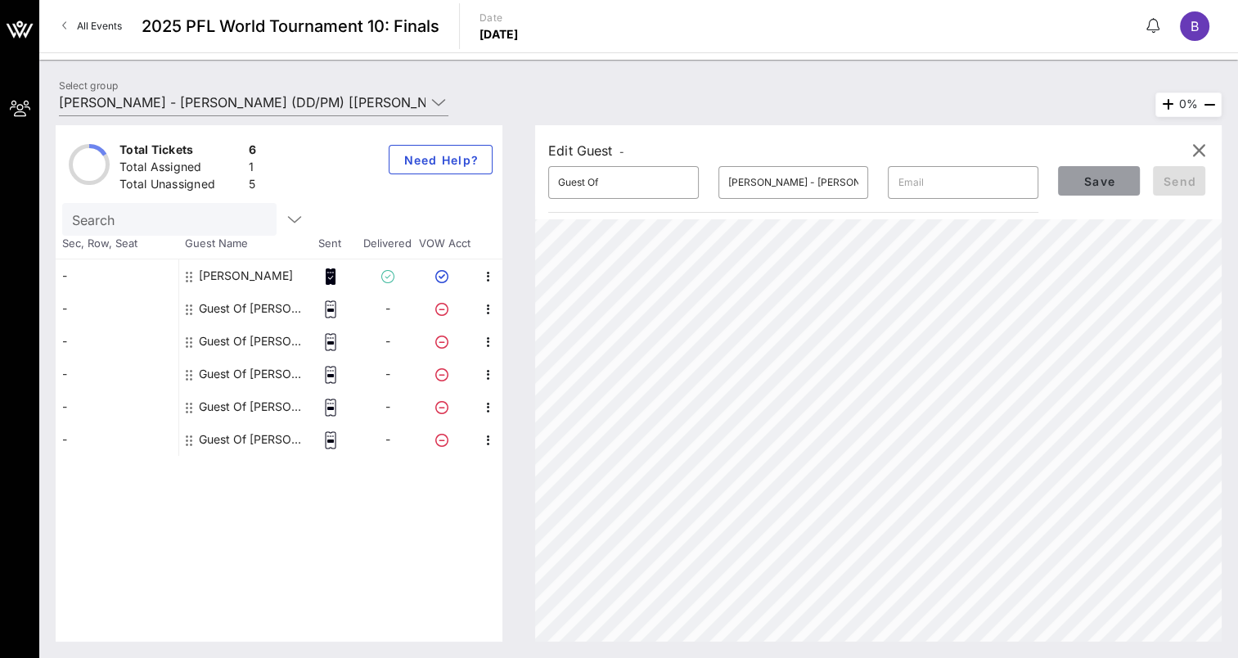
click at [1107, 175] on span "Save" at bounding box center [1099, 181] width 56 height 14
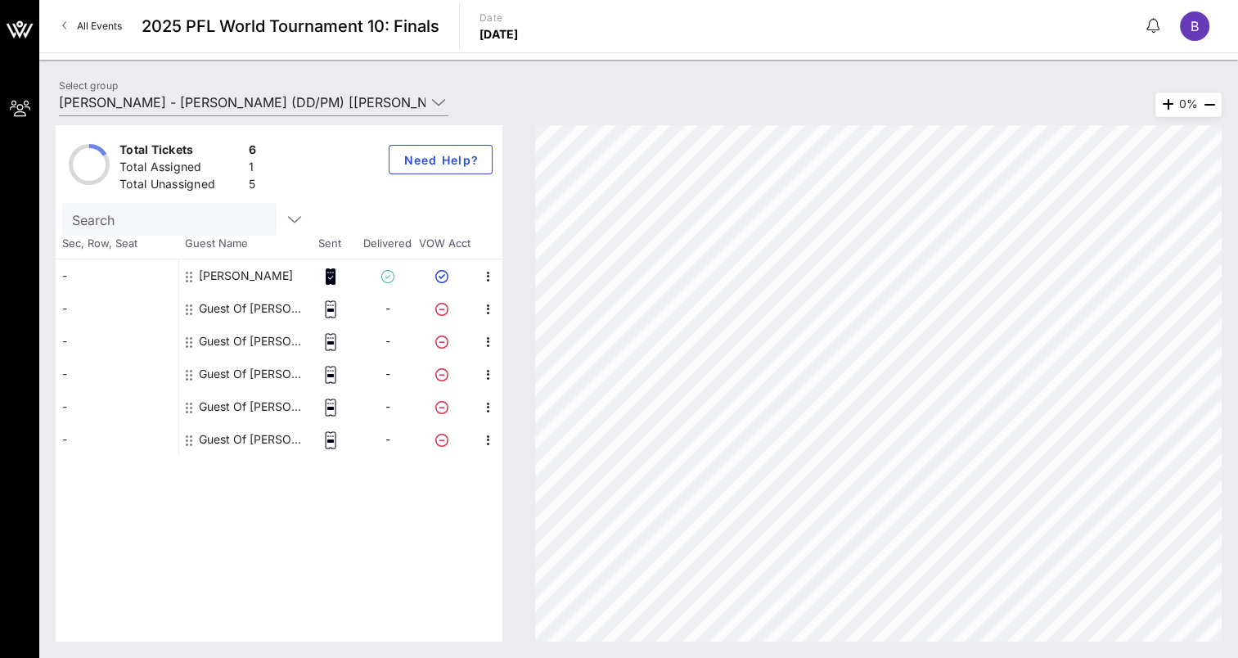
click at [234, 364] on div "Guest Of [PERSON_NAME] - [PERSON_NAME]" at bounding box center [250, 374] width 103 height 33
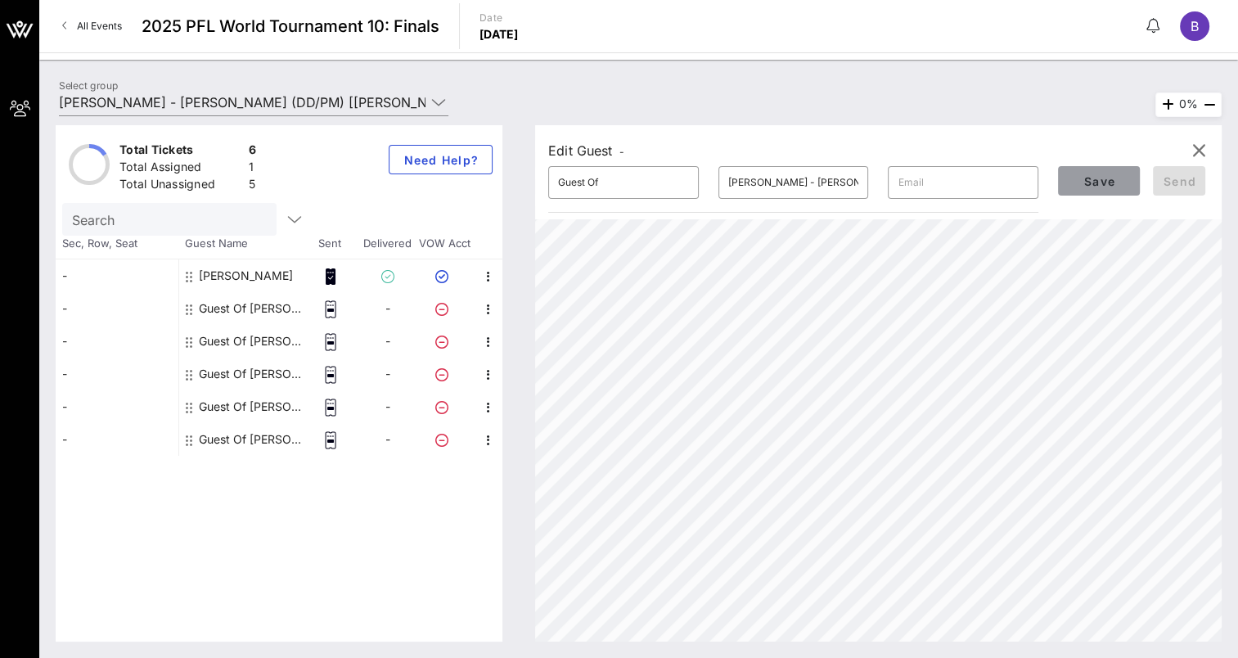
click at [1105, 182] on span "Save" at bounding box center [1099, 181] width 56 height 14
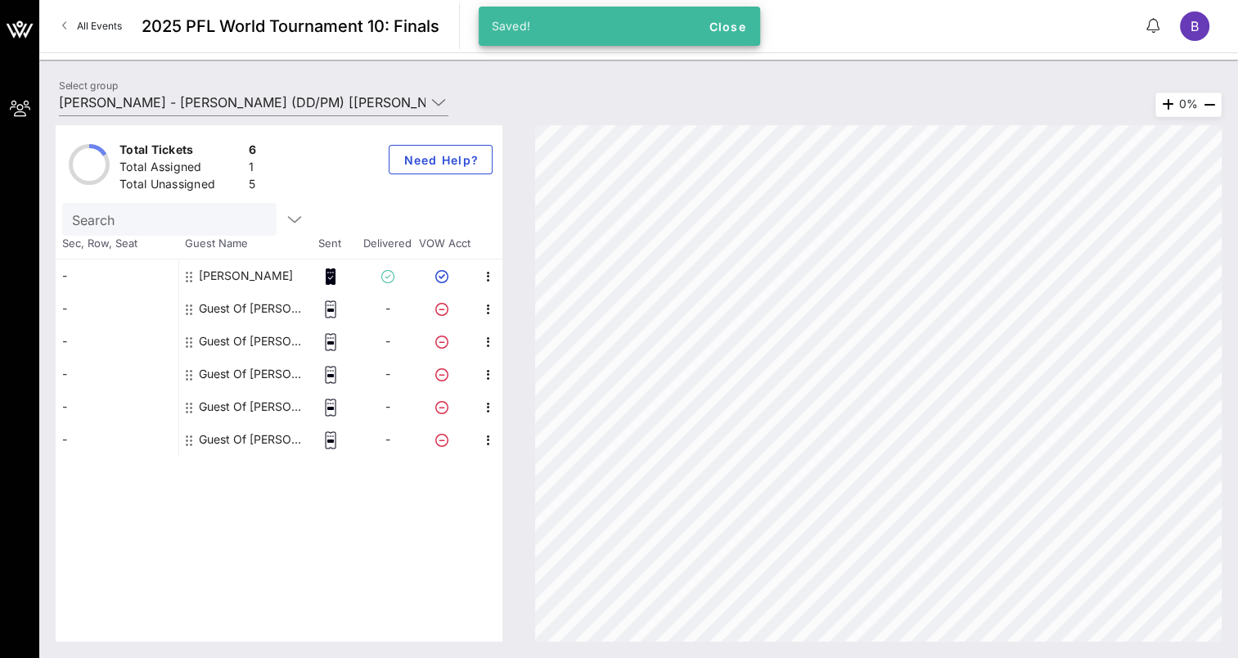
click at [258, 407] on div "Guest Of [PERSON_NAME] - [PERSON_NAME]" at bounding box center [250, 406] width 103 height 33
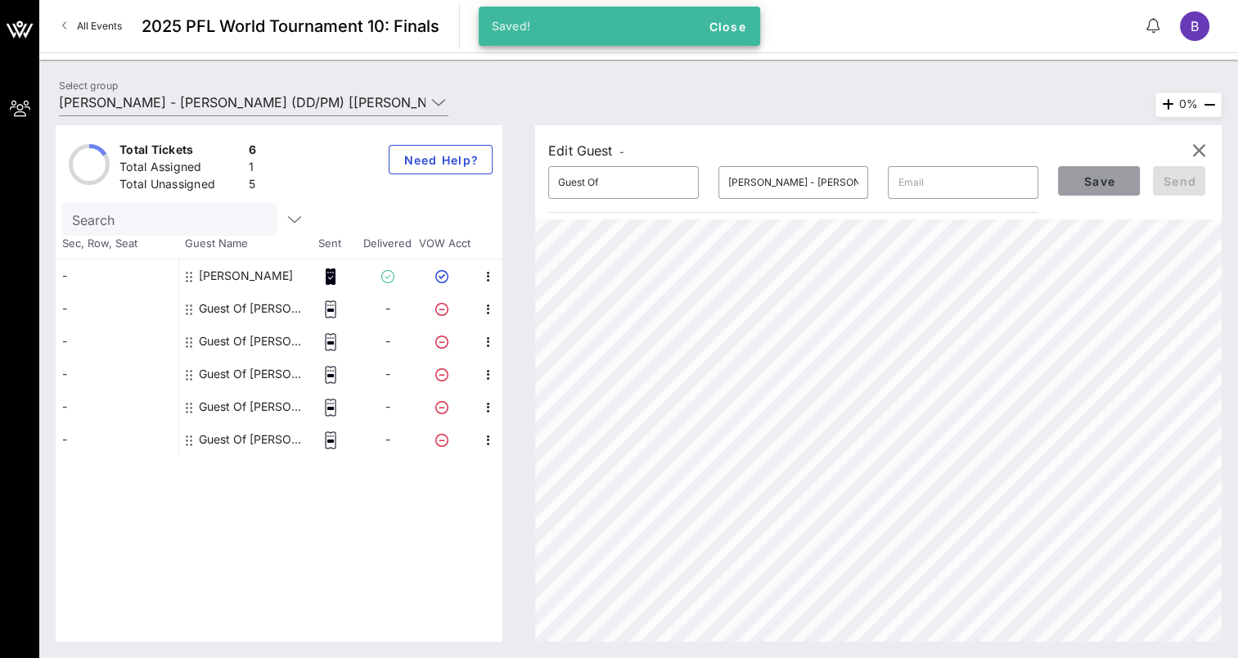
click at [1105, 173] on button "Save" at bounding box center [1099, 180] width 82 height 29
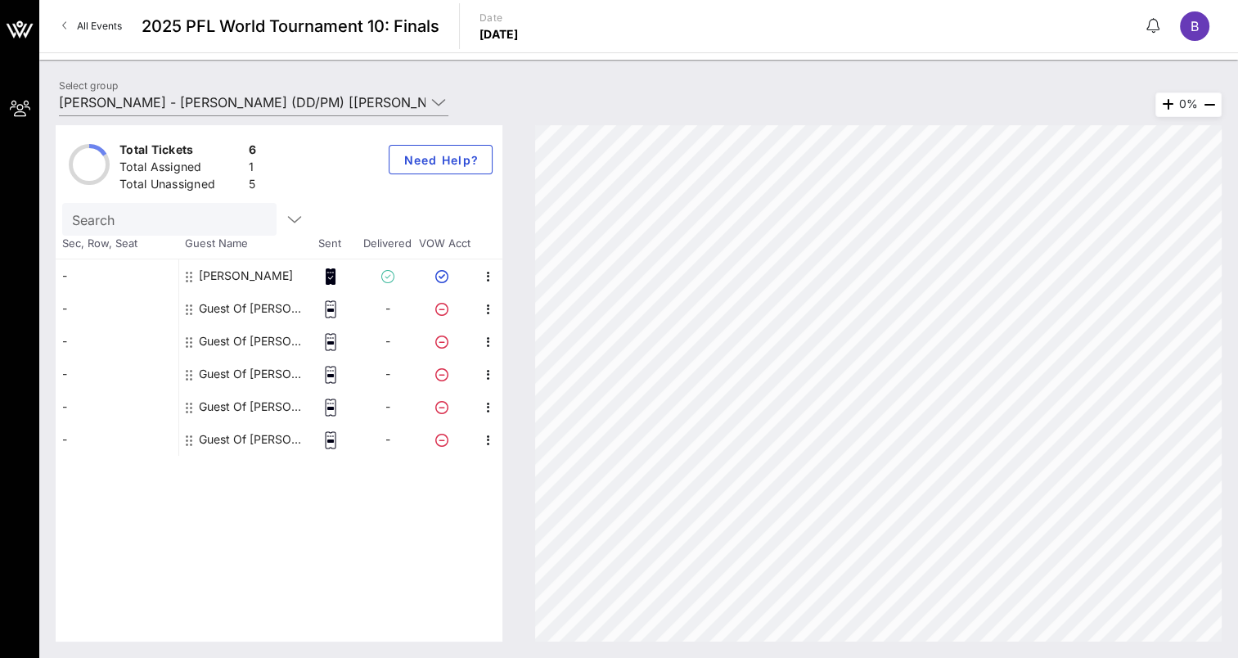
click at [264, 437] on div "Guest Of [PERSON_NAME] - [PERSON_NAME]" at bounding box center [250, 439] width 103 height 33
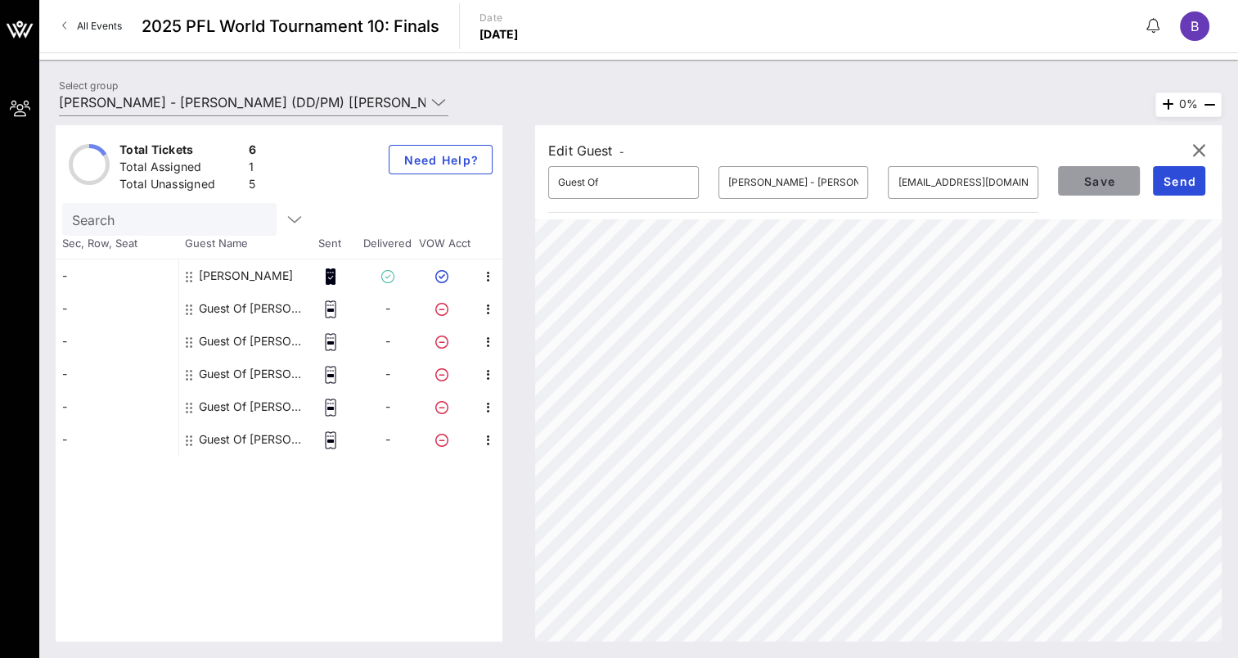
click at [1099, 183] on span "Save" at bounding box center [1099, 181] width 56 height 14
